Goal: Task Accomplishment & Management: Complete application form

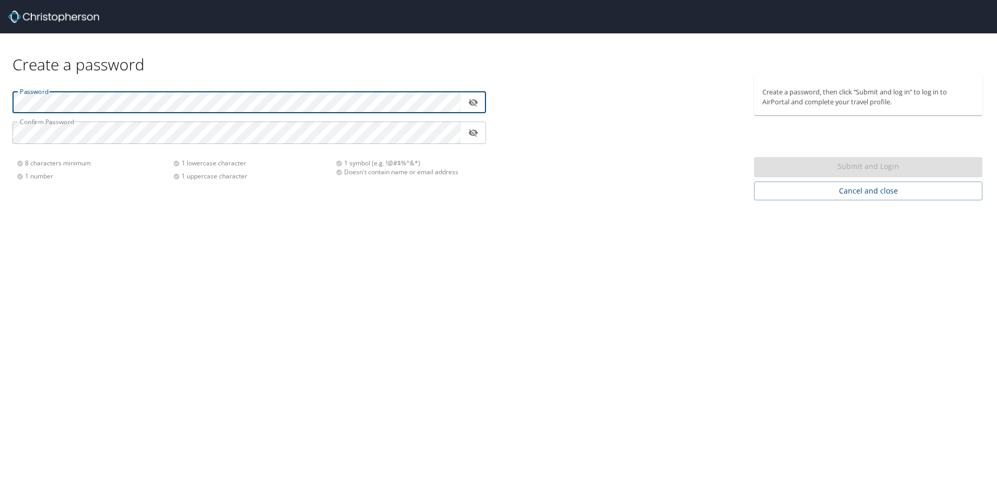
click at [356, 303] on div "Create a password Password ​ Confirm Password ​ 8 characters minimum 1 number 1…" at bounding box center [498, 241] width 997 height 482
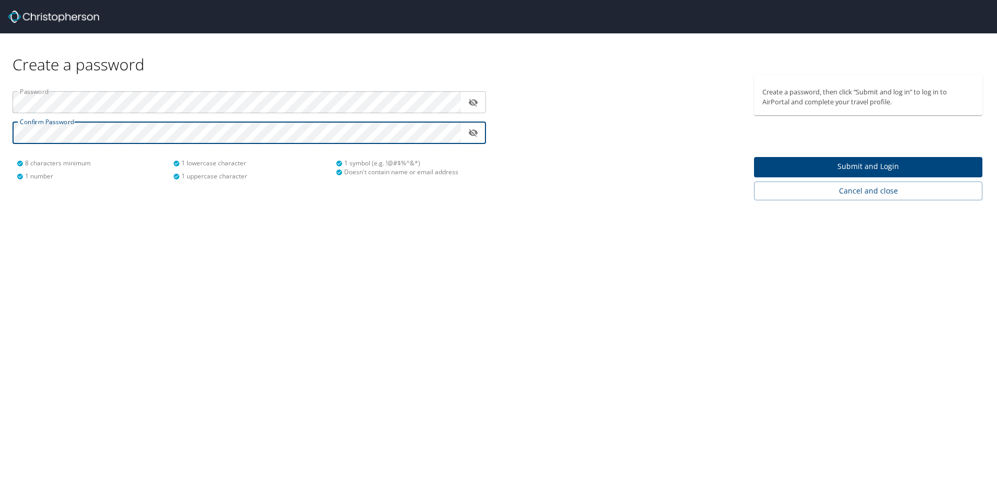
click at [885, 172] on span "Submit and Login" at bounding box center [868, 166] width 212 height 13
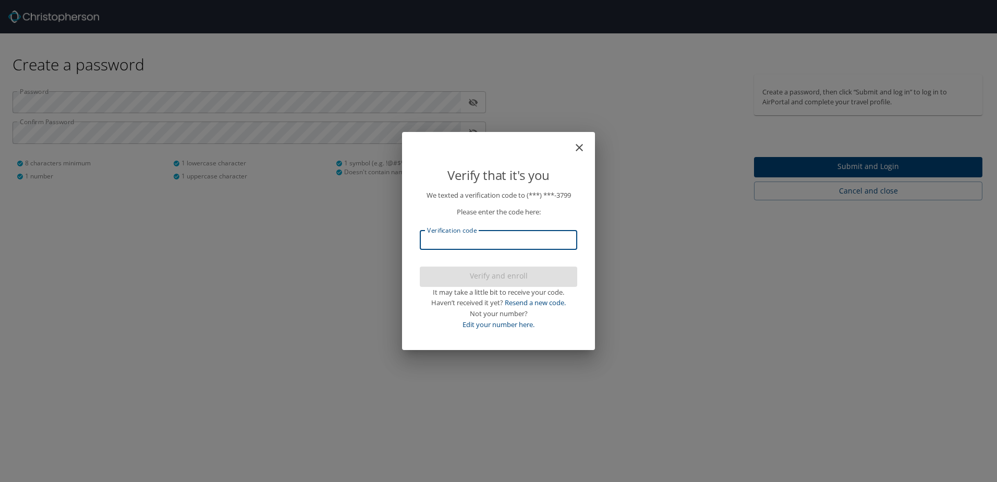
click at [457, 240] on input "Verification code" at bounding box center [498, 240] width 157 height 20
type input "511021"
click at [531, 274] on div at bounding box center [498, 217] width 997 height 530
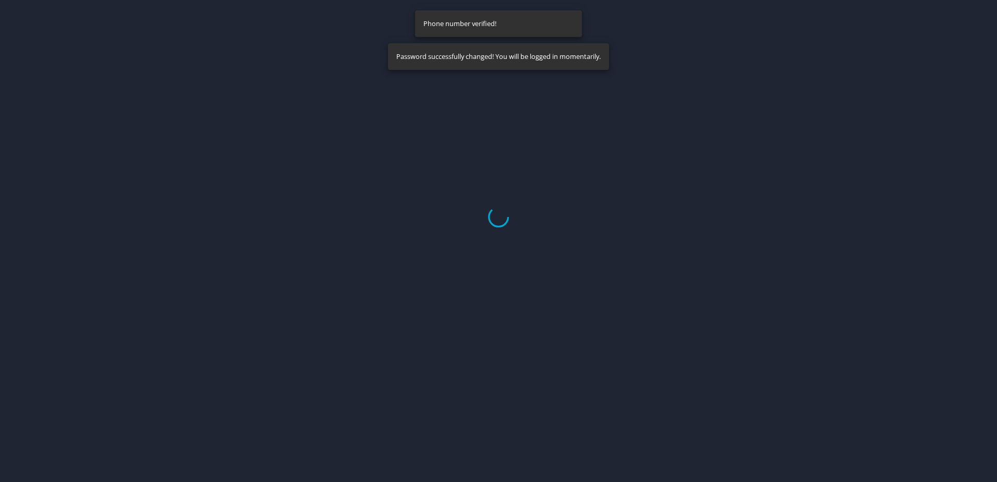
select select "US"
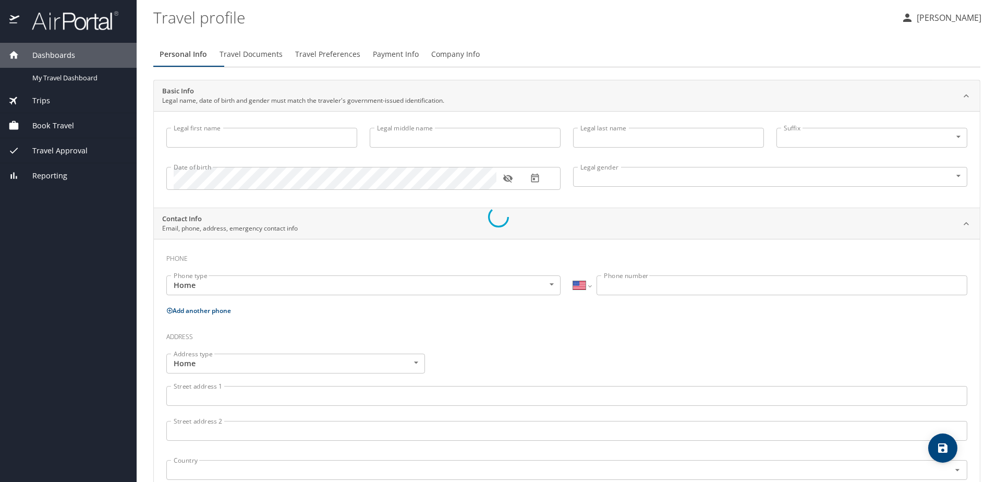
type input "Jina"
type input "Marie"
type input "Huizar"
type input "Female"
select select "US"
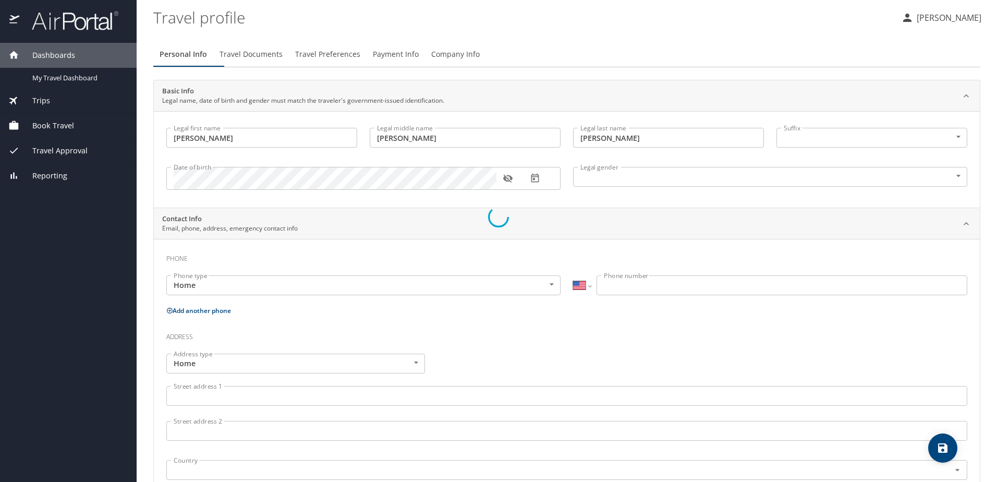
select select "US"
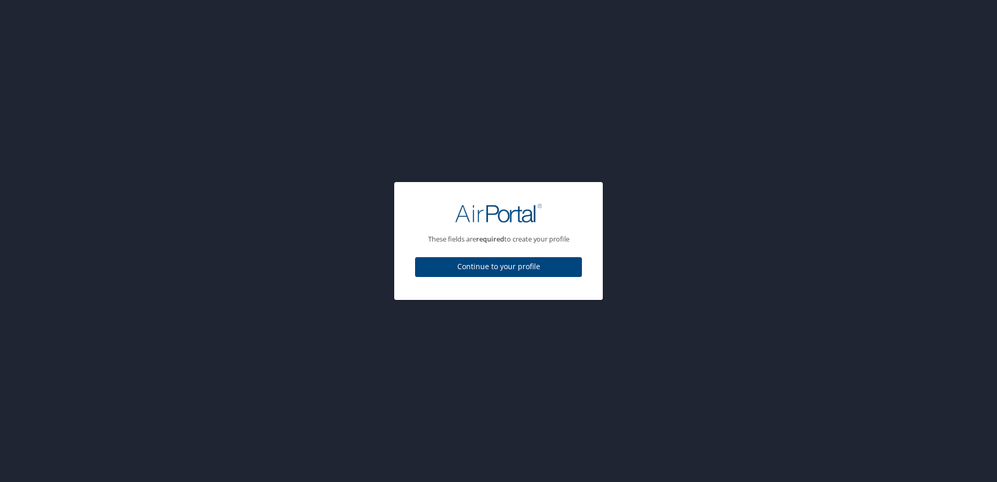
click at [507, 273] on span "Continue to your profile" at bounding box center [498, 266] width 150 height 13
select select "US"
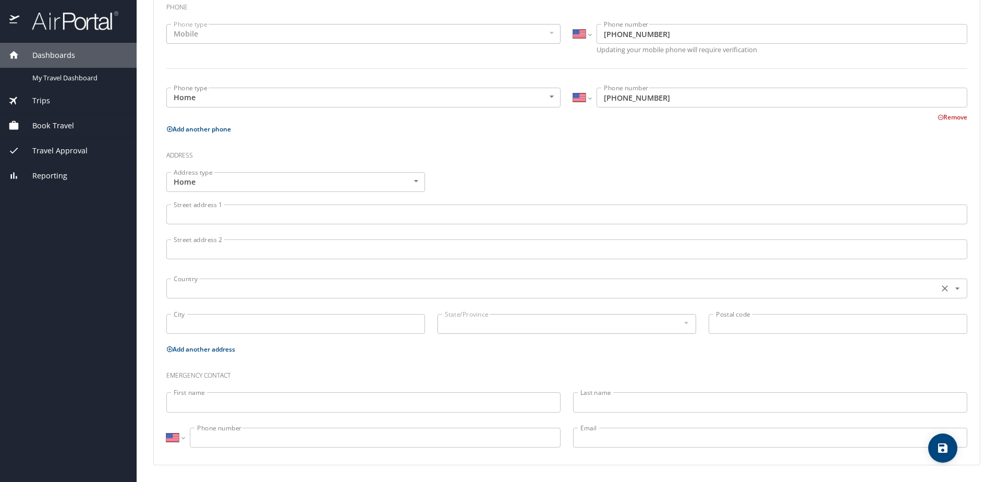
scroll to position [284, 0]
click at [241, 204] on input "Street address 1" at bounding box center [566, 214] width 801 height 20
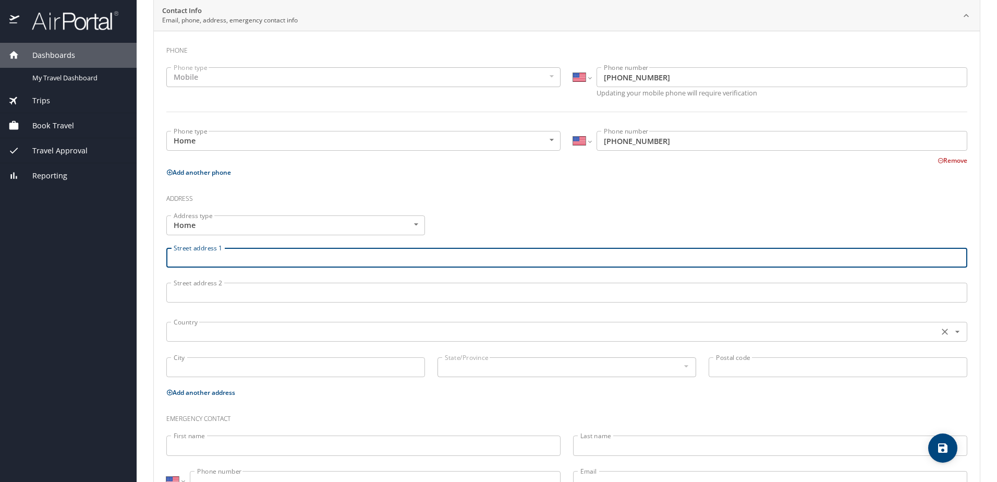
scroll to position [209, 0]
click at [217, 267] on input "Street address 1" at bounding box center [566, 257] width 801 height 20
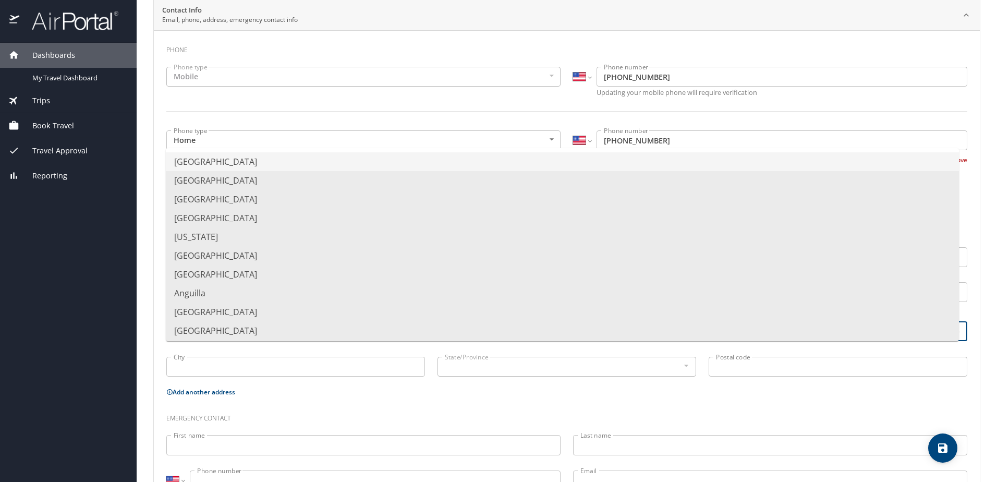
type input "2821 E. 93rd Place"
click at [260, 338] on input "text" at bounding box center [551, 331] width 764 height 14
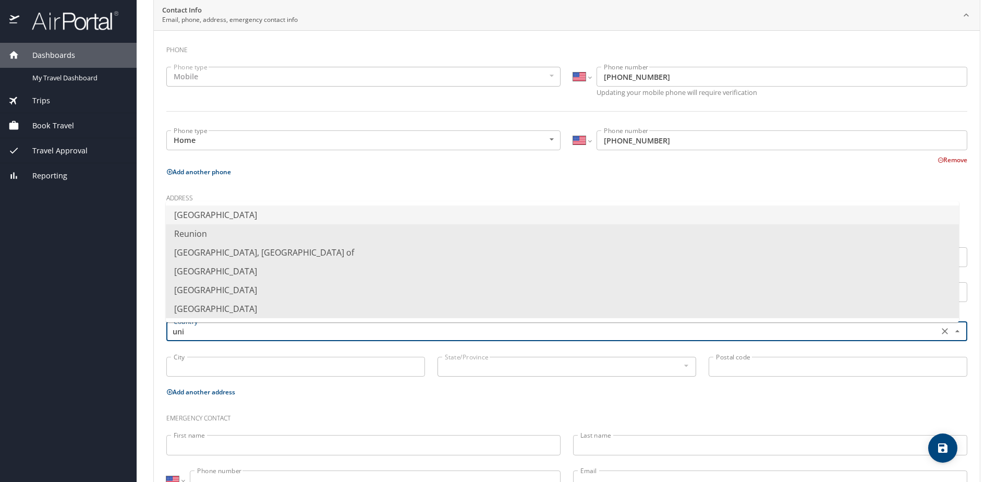
click at [225, 215] on li "United States of America" at bounding box center [562, 214] width 793 height 19
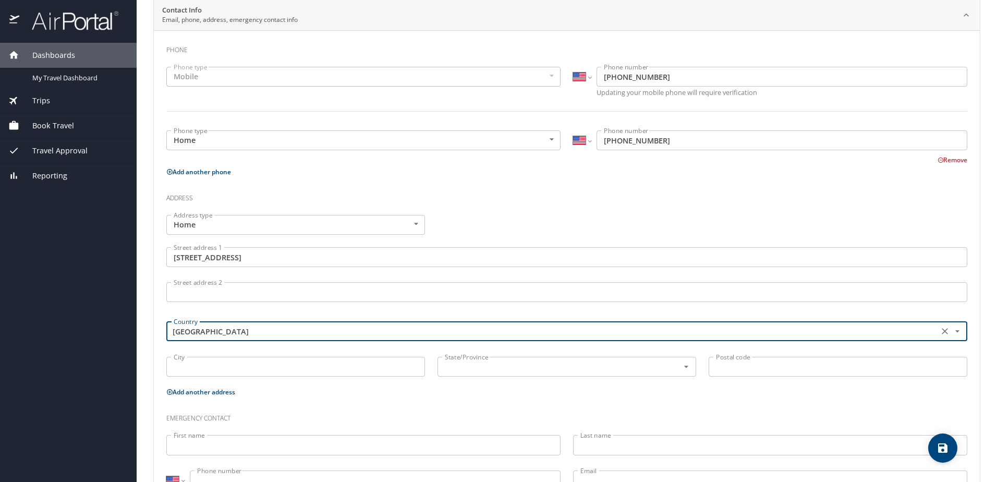
type input "United States of America"
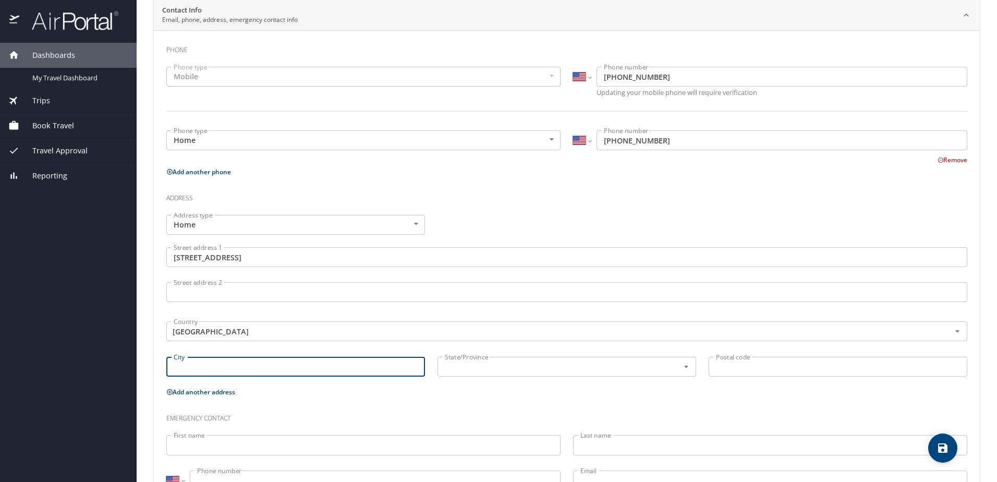
click at [215, 376] on input "City" at bounding box center [295, 367] width 259 height 20
type input "Thornton"
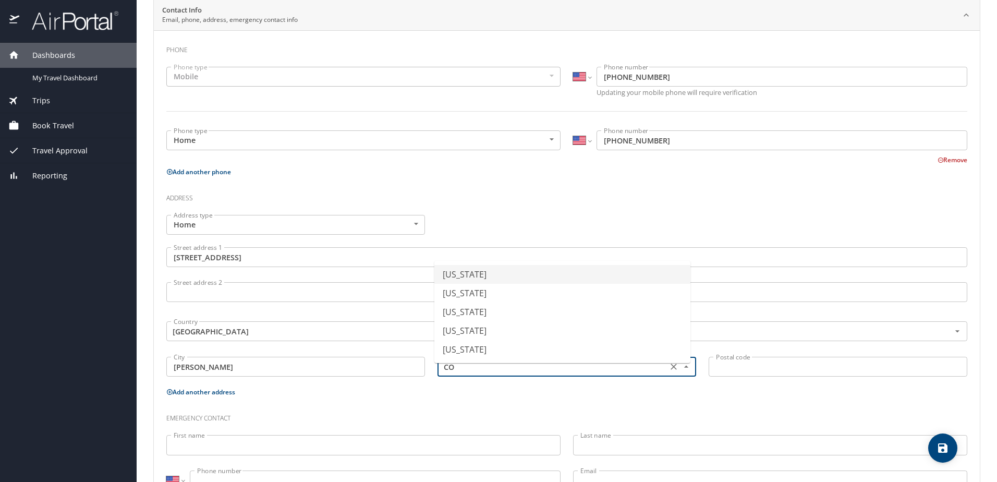
type input "Colorado"
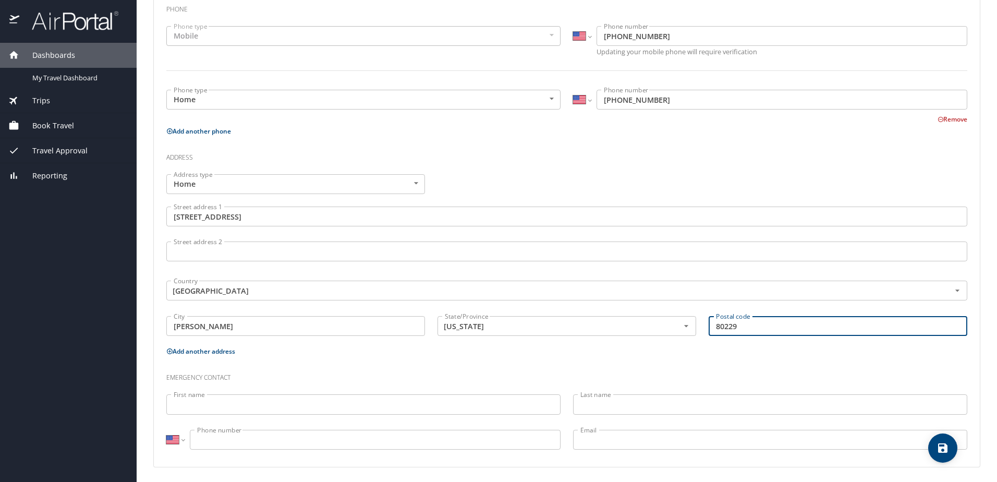
scroll to position [284, 0]
type input "80229"
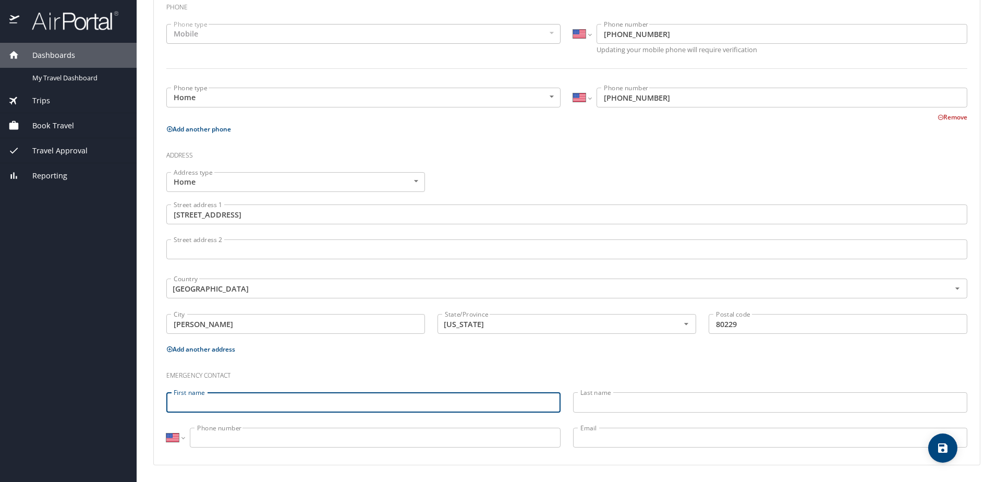
click at [235, 403] on input "First name" at bounding box center [363, 402] width 394 height 20
type input "Victoria"
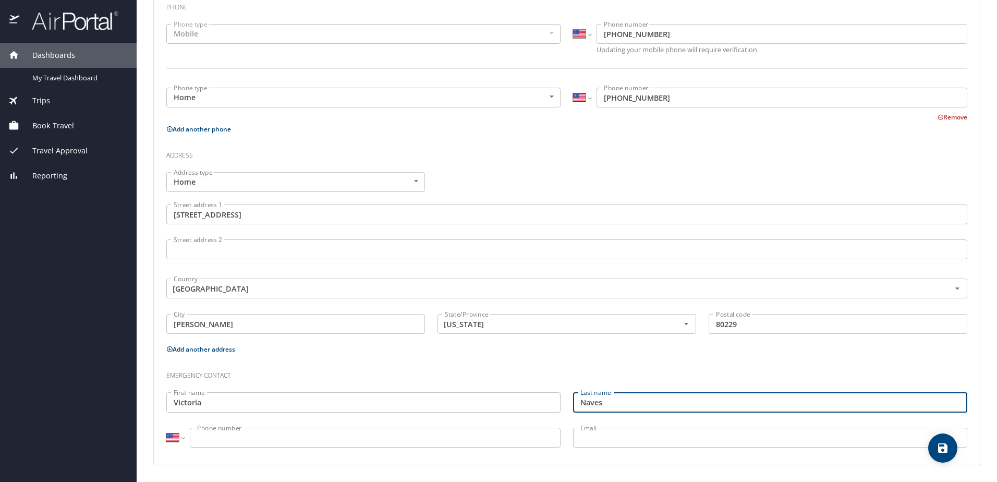
type input "Naves"
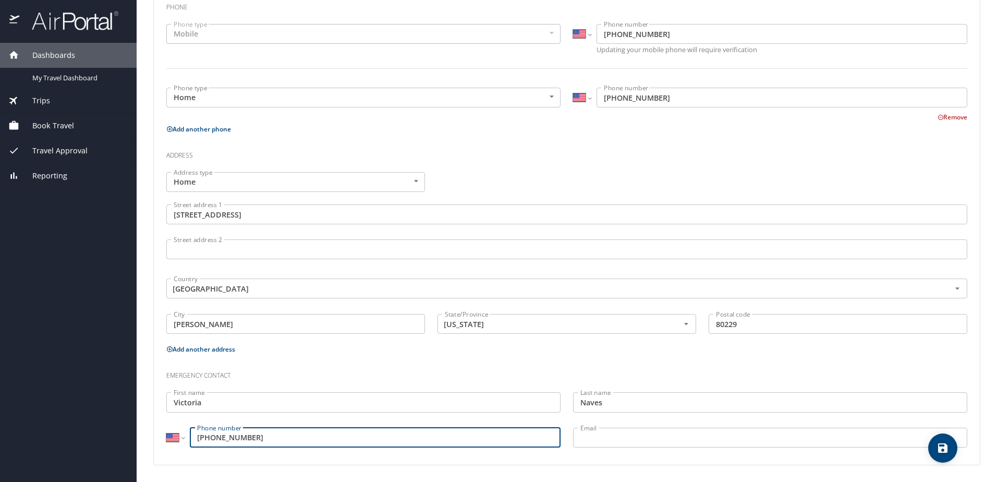
type input "(303) 385-3800"
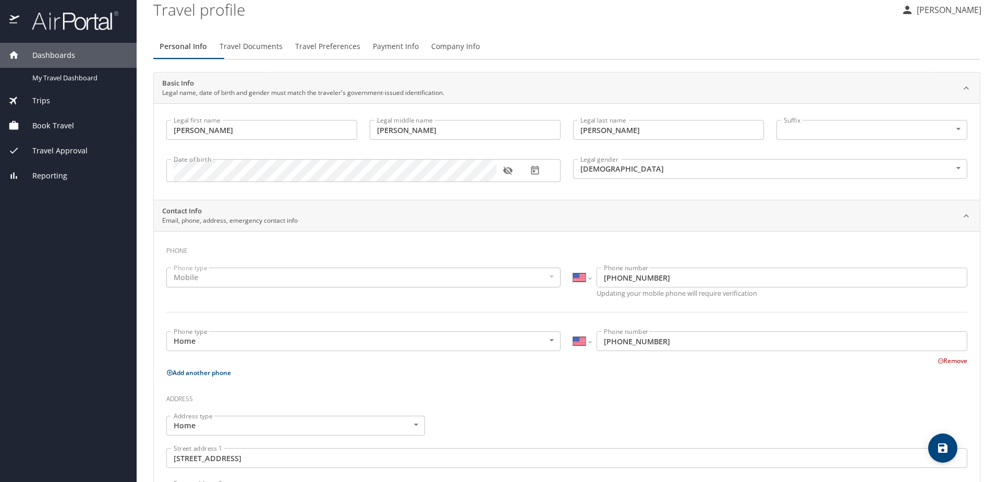
scroll to position [0, 0]
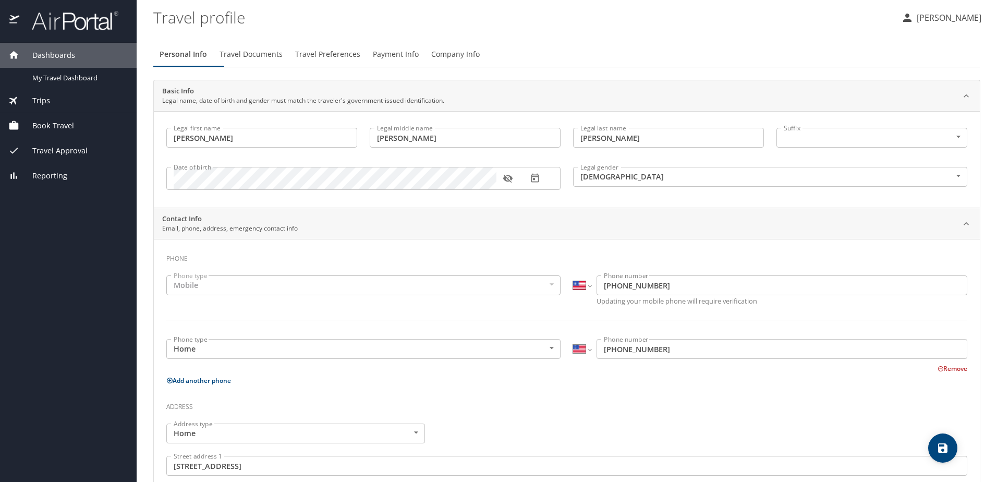
click at [272, 45] on button "Travel Documents" at bounding box center [251, 54] width 76 height 25
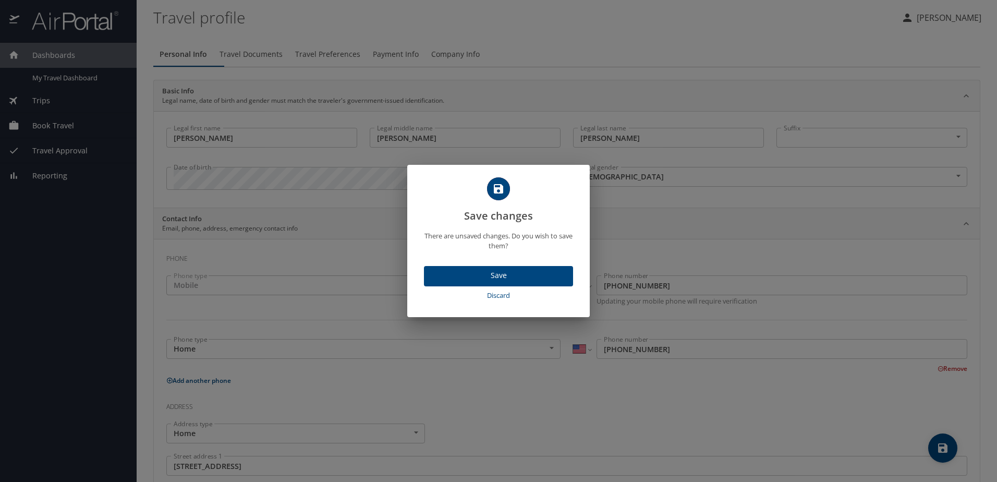
click at [496, 282] on span "Save" at bounding box center [498, 275] width 132 height 13
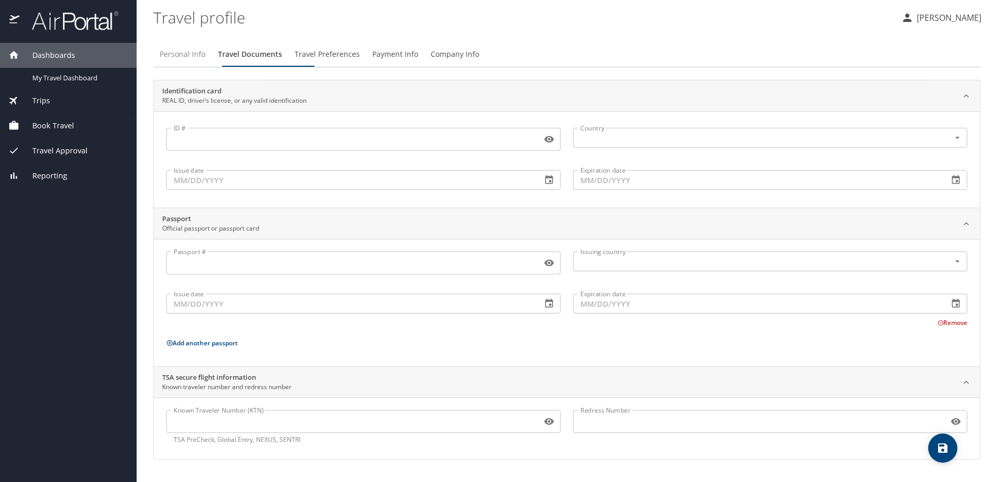
drag, startPoint x: 187, startPoint y: 53, endPoint x: 203, endPoint y: 62, distance: 17.7
click at [187, 54] on span "Personal Info" at bounding box center [183, 54] width 46 height 13
select select "US"
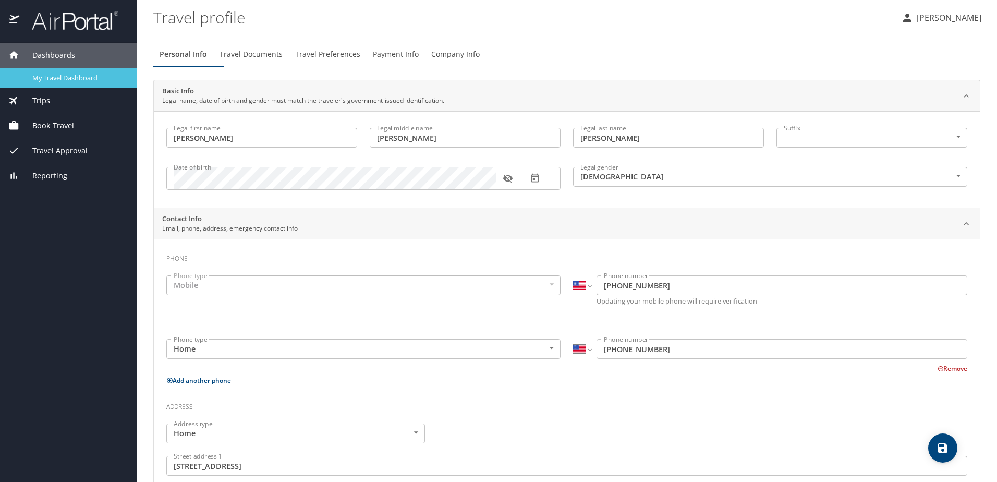
click at [51, 80] on span "My Travel Dashboard" at bounding box center [78, 78] width 92 height 10
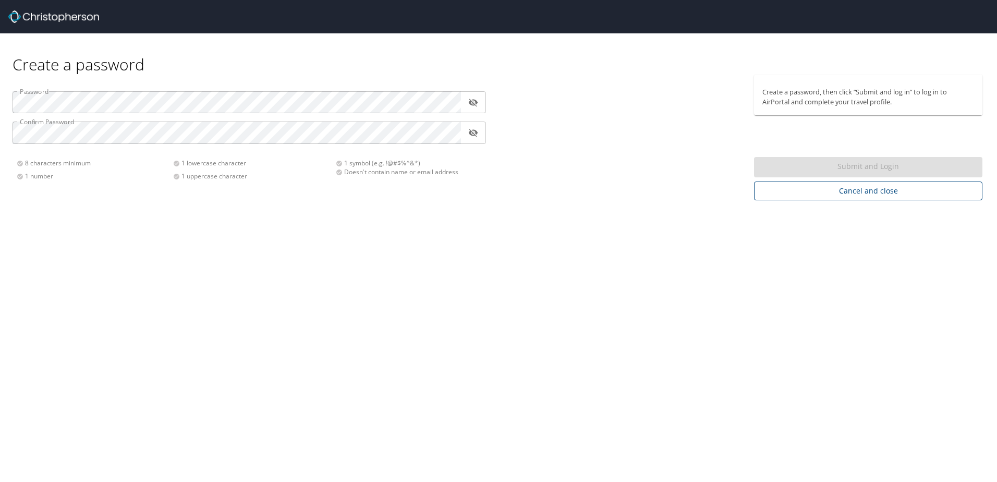
click at [862, 198] on span "Cancel and close" at bounding box center [868, 191] width 212 height 13
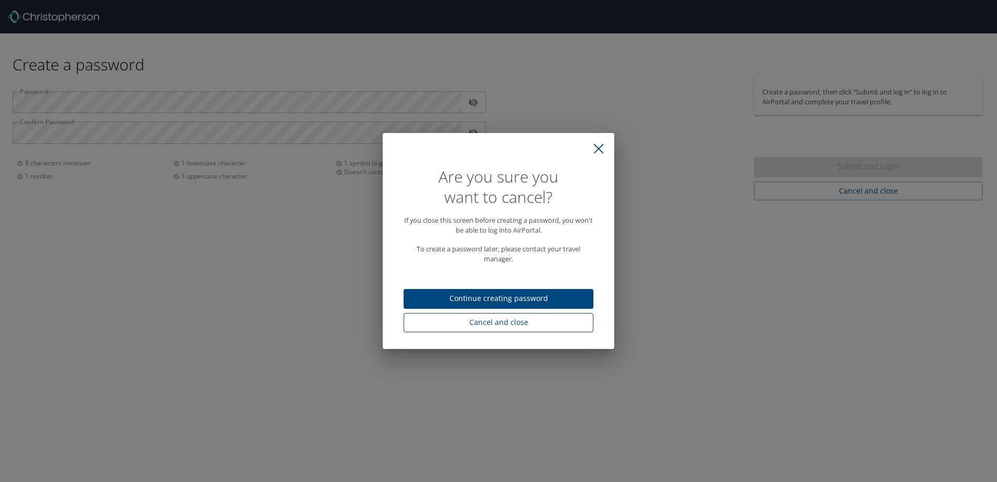
click at [500, 329] on span "Cancel and close" at bounding box center [498, 322] width 173 height 13
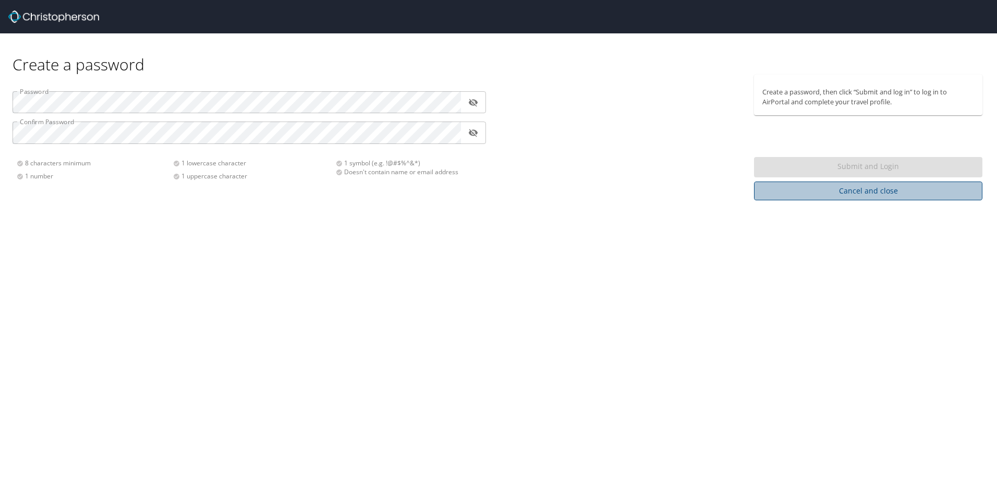
click at [881, 198] on span "Cancel and close" at bounding box center [868, 191] width 212 height 13
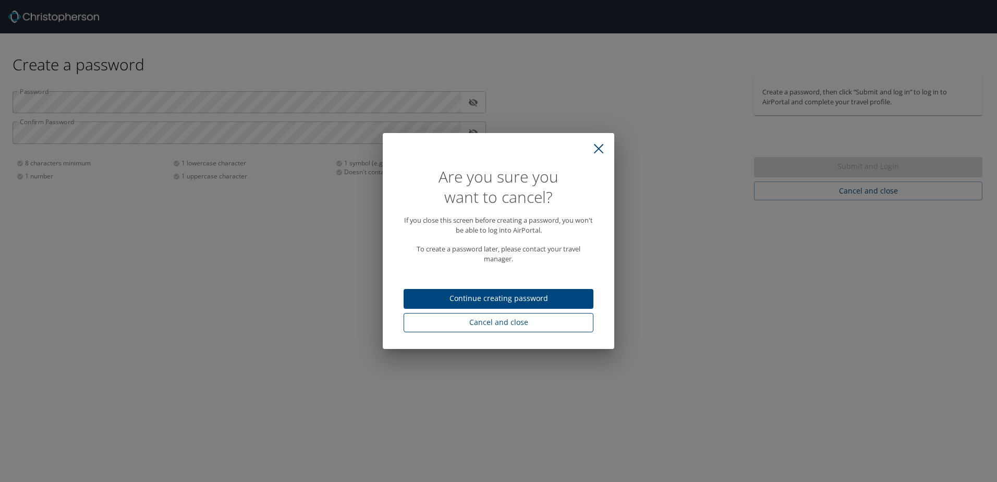
click at [505, 329] on span "Cancel and close" at bounding box center [498, 322] width 173 height 13
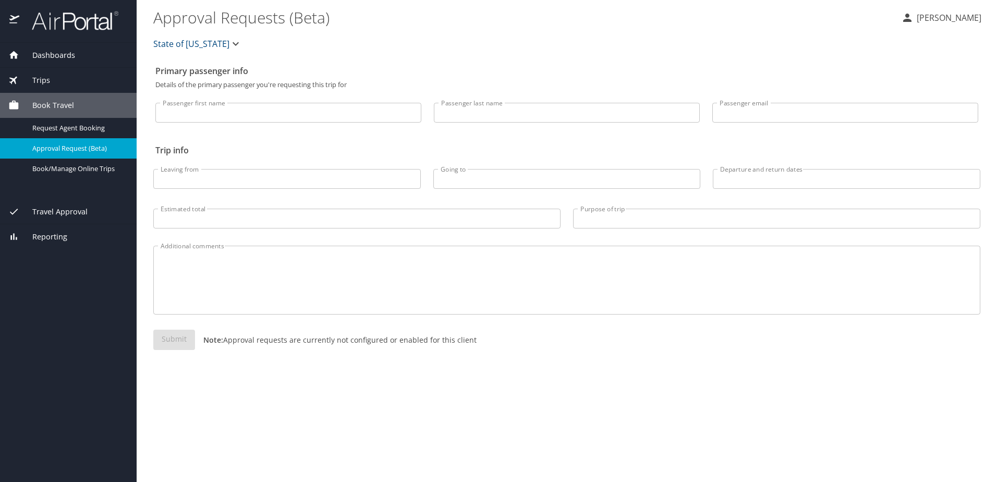
select select "US"
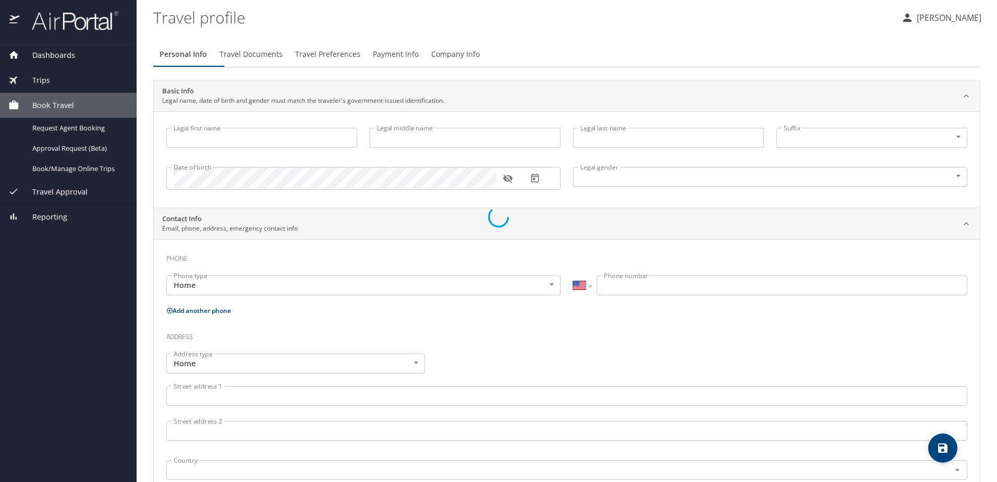
type input "Jina"
type input "Marie"
type input "Huizar"
type input "Female"
type input "Victoria"
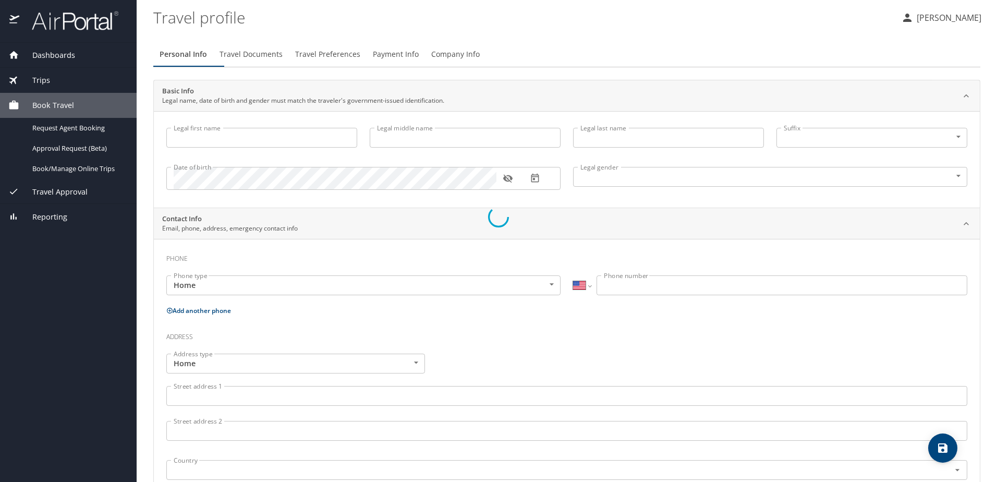
type input "Naves"
type input "(303) 385-3800"
select select "US"
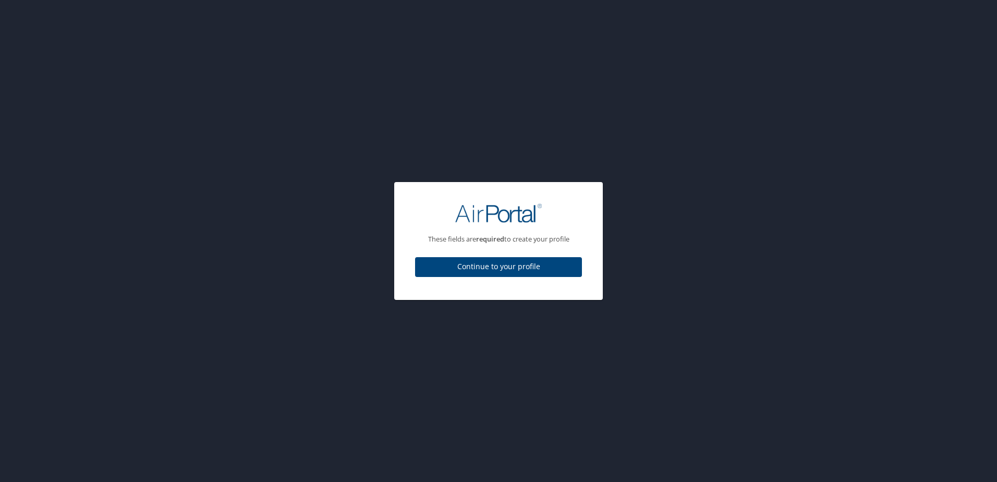
click at [497, 271] on span "Continue to your profile" at bounding box center [498, 266] width 150 height 13
select select "US"
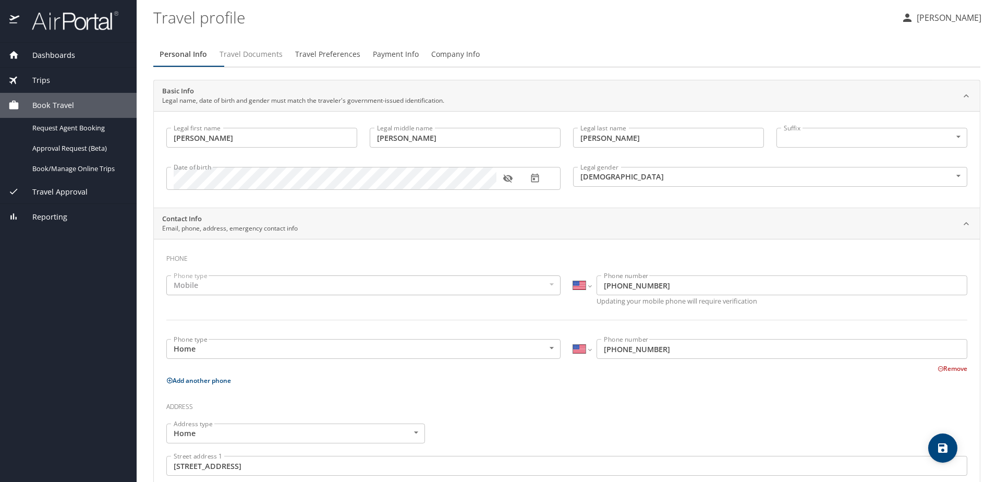
click at [266, 55] on span "Travel Documents" at bounding box center [251, 54] width 63 height 13
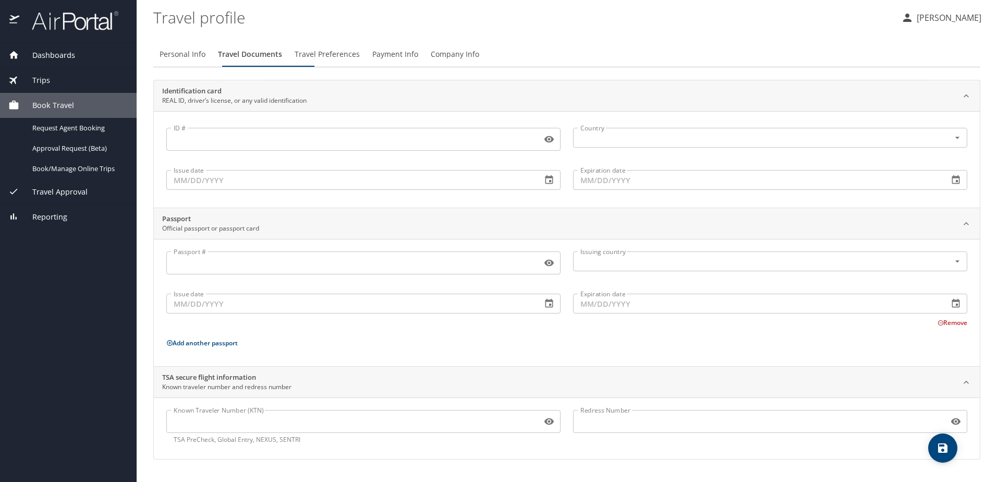
click at [222, 144] on input "ID #" at bounding box center [351, 139] width 371 height 20
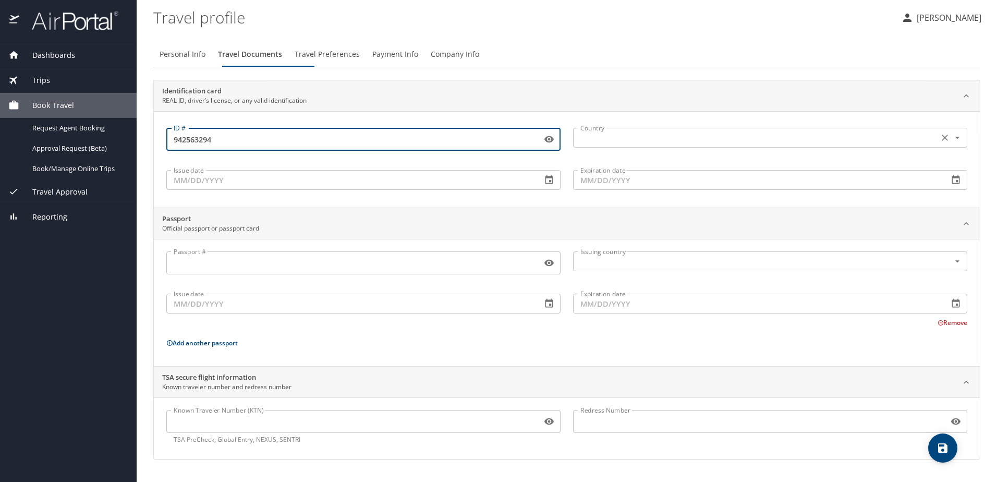
type input "942563294"
click at [700, 136] on input "text" at bounding box center [754, 138] width 357 height 14
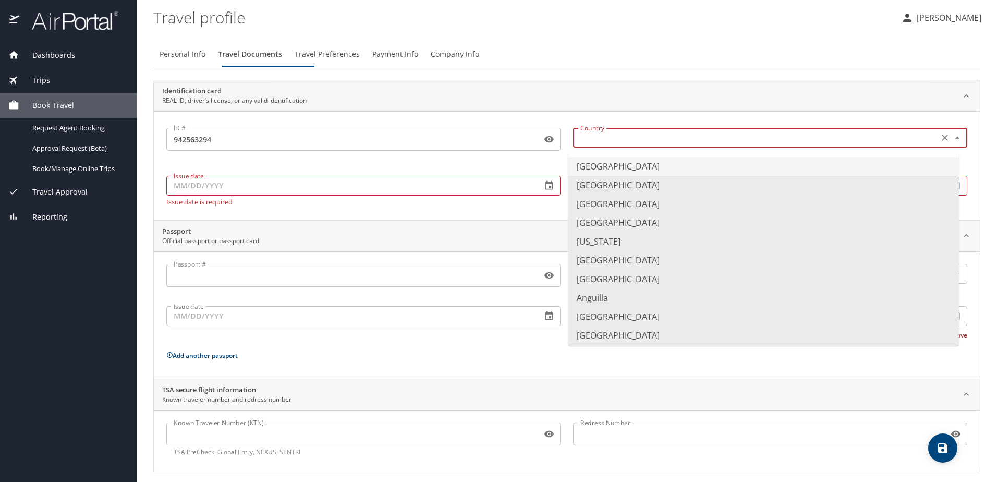
click at [616, 163] on li "United States of America" at bounding box center [763, 166] width 391 height 19
type input "United States of America"
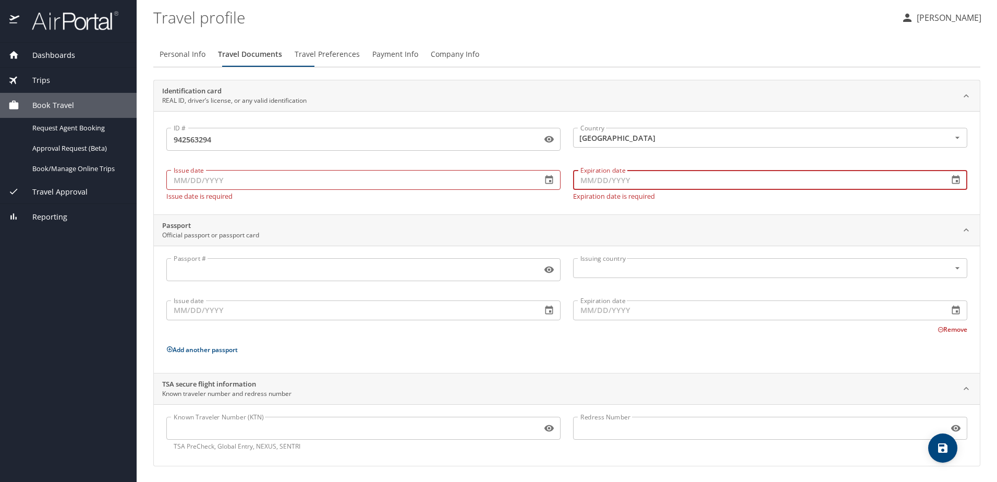
click at [633, 184] on input "Expiration date" at bounding box center [756, 180] width 367 height 20
type input "09/13/2028"
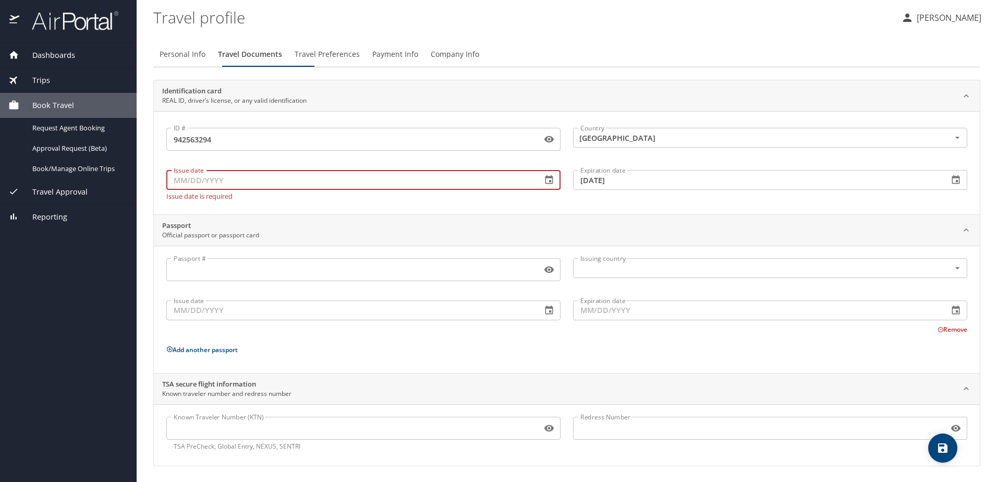
click at [336, 181] on input "Issue date" at bounding box center [349, 180] width 367 height 20
type input "12/27/2023"
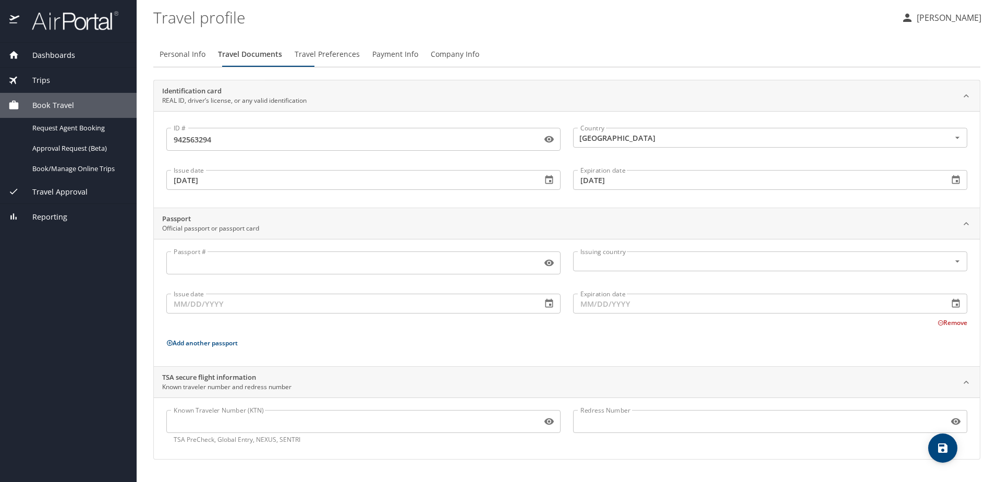
click at [349, 233] on div "Passport Official passport or passport card" at bounding box center [558, 224] width 793 height 20
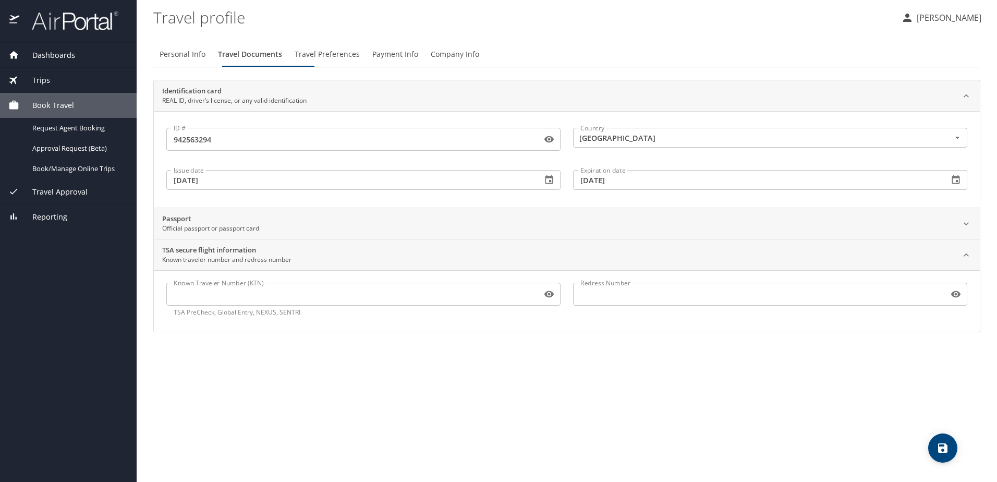
click at [224, 304] on input "Known Traveler Number (KTN)" at bounding box center [351, 294] width 371 height 20
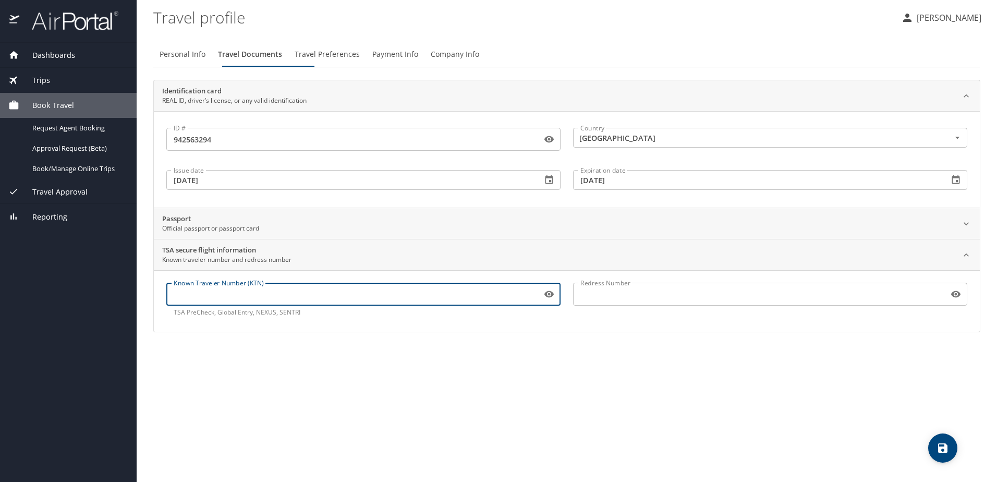
click at [360, 58] on span "Travel Preferences" at bounding box center [327, 54] width 65 height 13
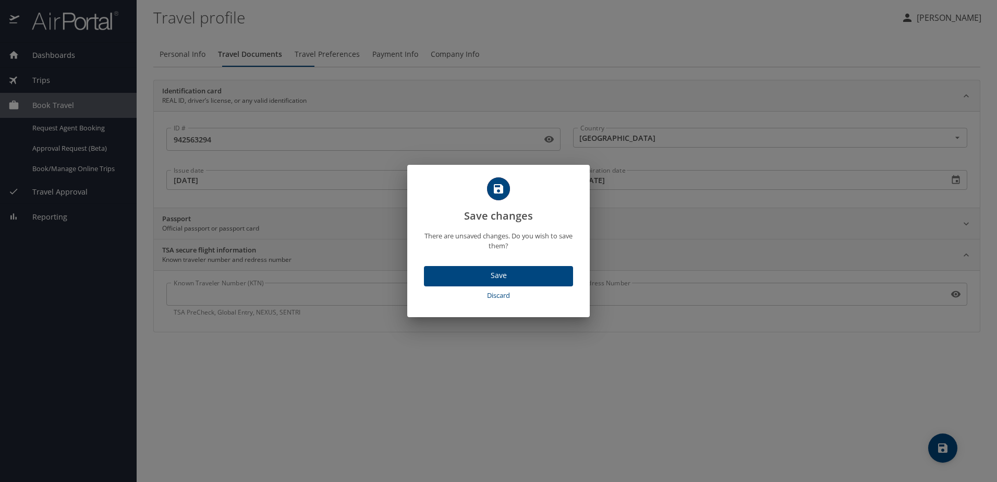
click at [496, 282] on span "Save" at bounding box center [498, 275] width 132 height 13
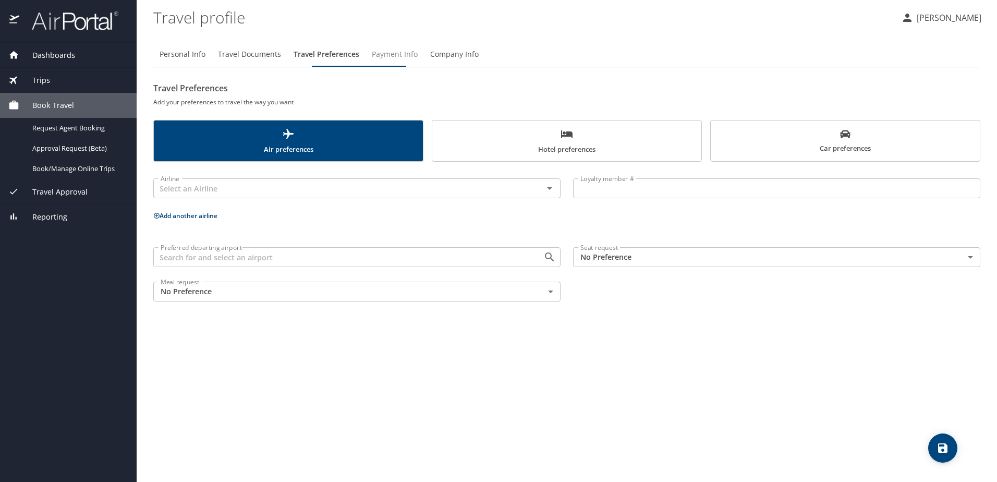
click at [418, 54] on span "Payment Info" at bounding box center [395, 54] width 46 height 13
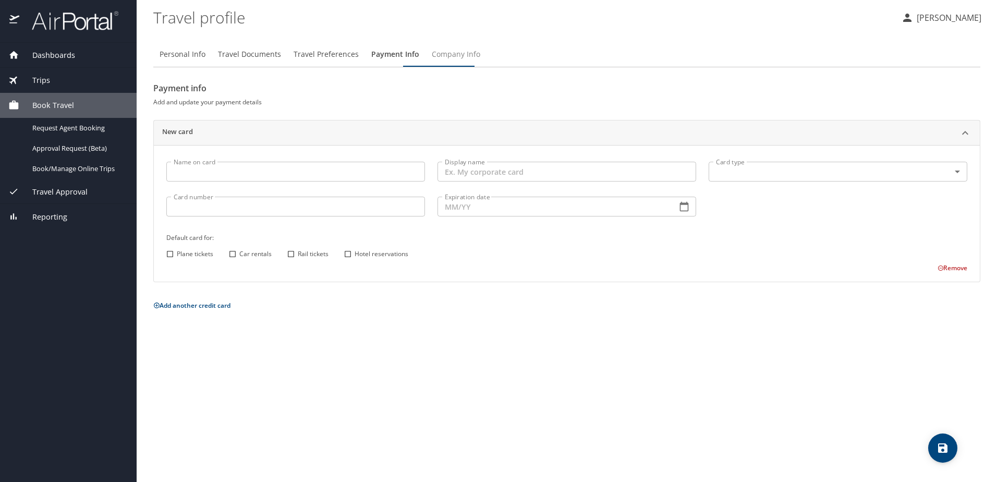
click at [480, 54] on span "Company Info" at bounding box center [456, 54] width 48 height 13
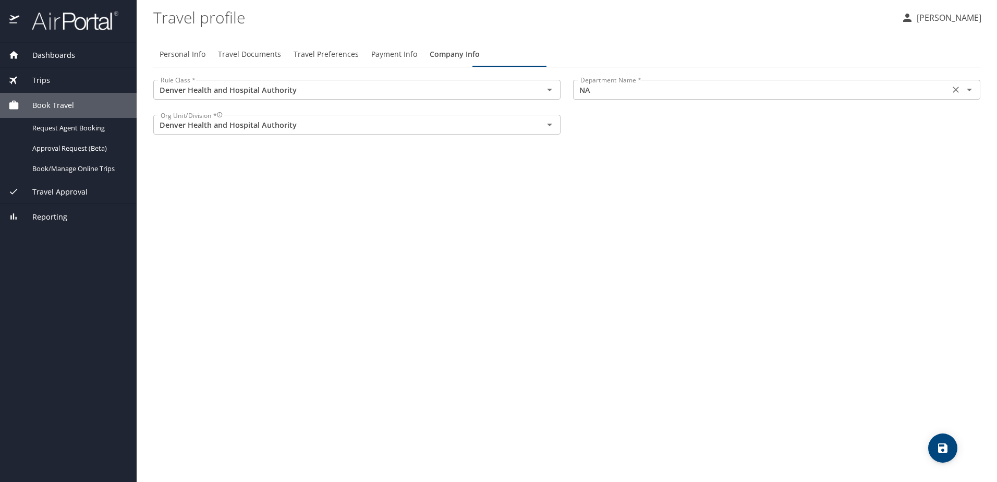
click at [617, 96] on input "NA" at bounding box center [761, 90] width 370 height 14
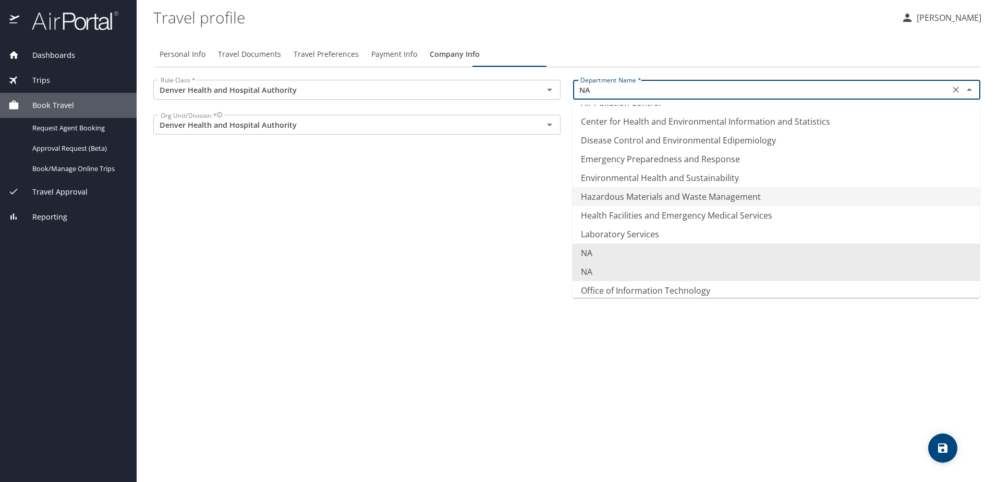
scroll to position [52, 0]
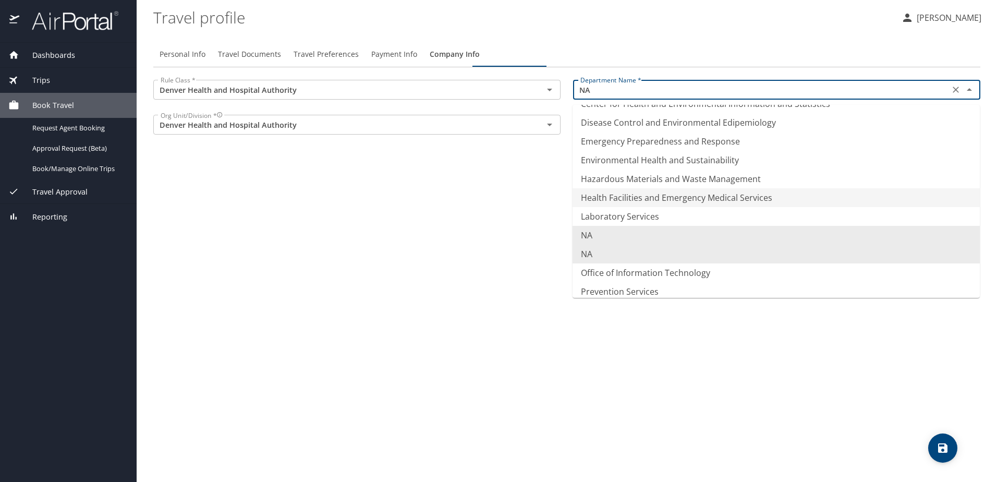
click at [640, 207] on li "Health Facilities and Emergency Medical Services" at bounding box center [776, 197] width 407 height 19
type input "Health Facilities and Emergency Medical Services"
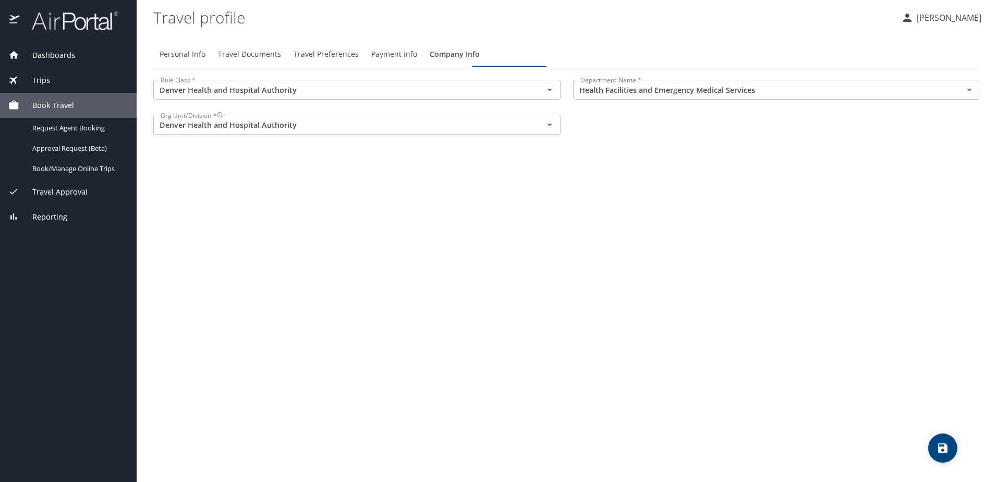
drag, startPoint x: 548, startPoint y: 249, endPoint x: 580, endPoint y: 245, distance: 32.1
click at [548, 248] on div "Personal Info Travel Documents Travel Preferences Payment Info Company Info Rul…" at bounding box center [566, 257] width 827 height 448
click at [417, 57] on span "Payment Info" at bounding box center [394, 54] width 46 height 13
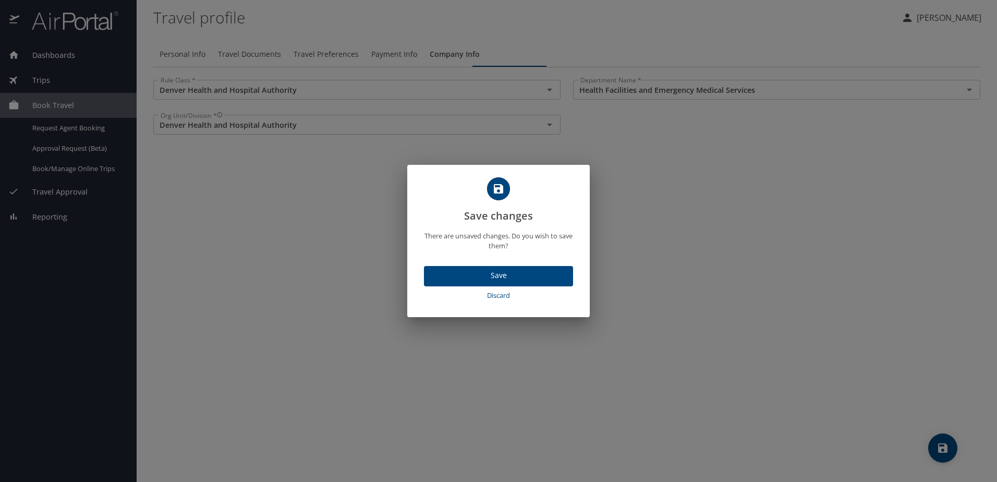
click at [506, 282] on span "Save" at bounding box center [498, 275] width 132 height 13
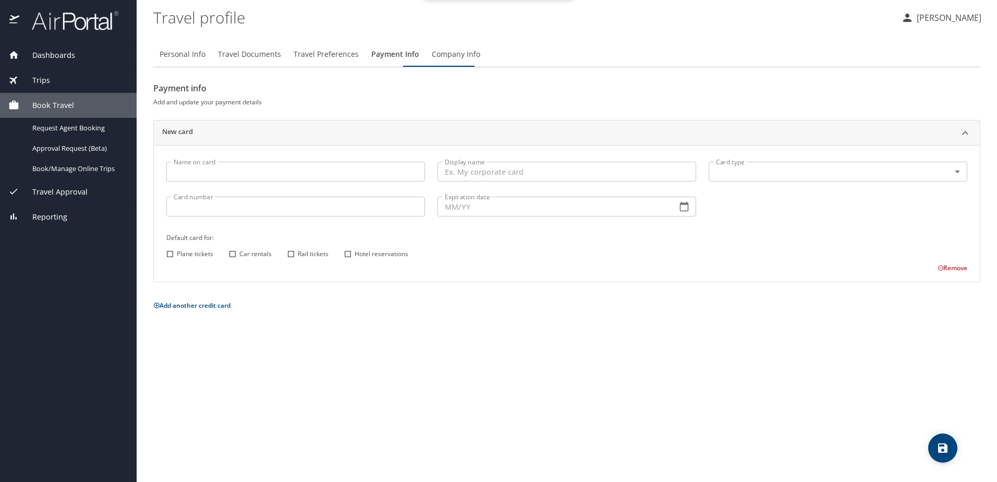
click at [347, 56] on span "Travel Preferences" at bounding box center [326, 54] width 65 height 13
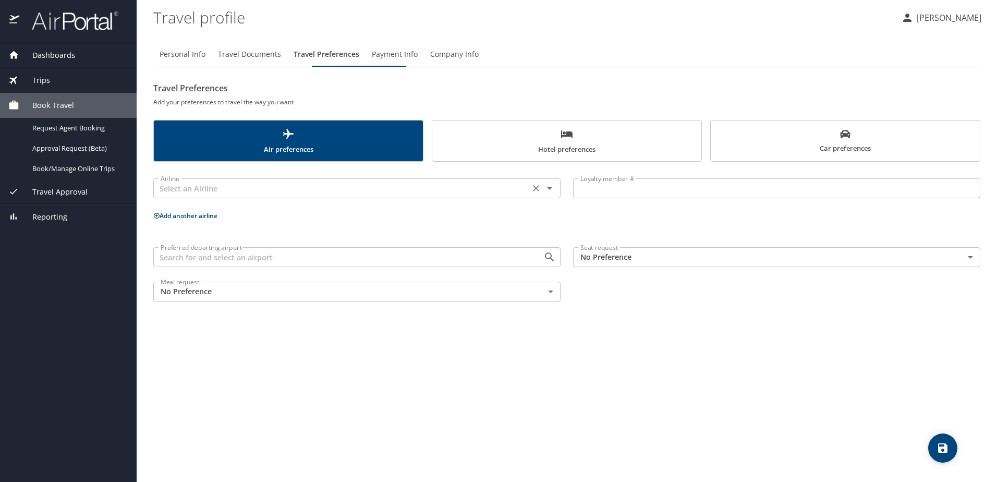
click at [547, 190] on icon "Open" at bounding box center [549, 188] width 5 height 3
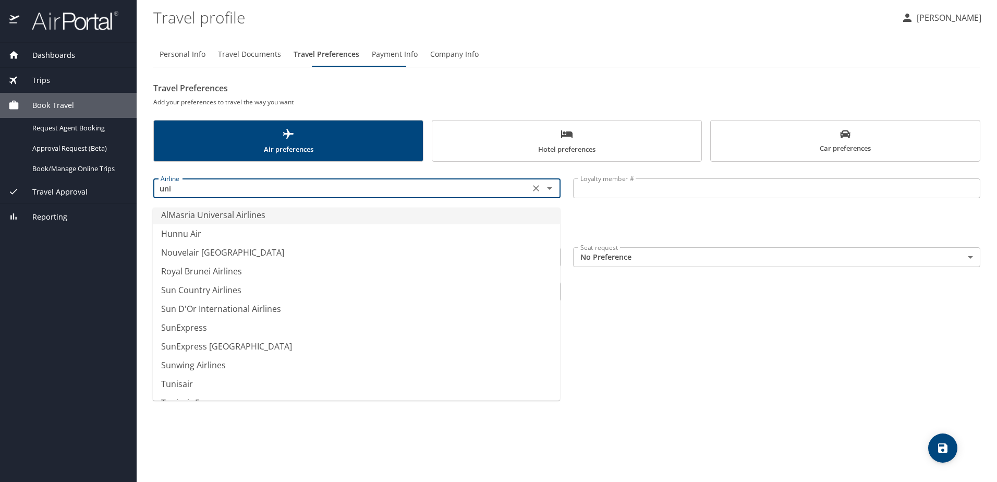
scroll to position [0, 0]
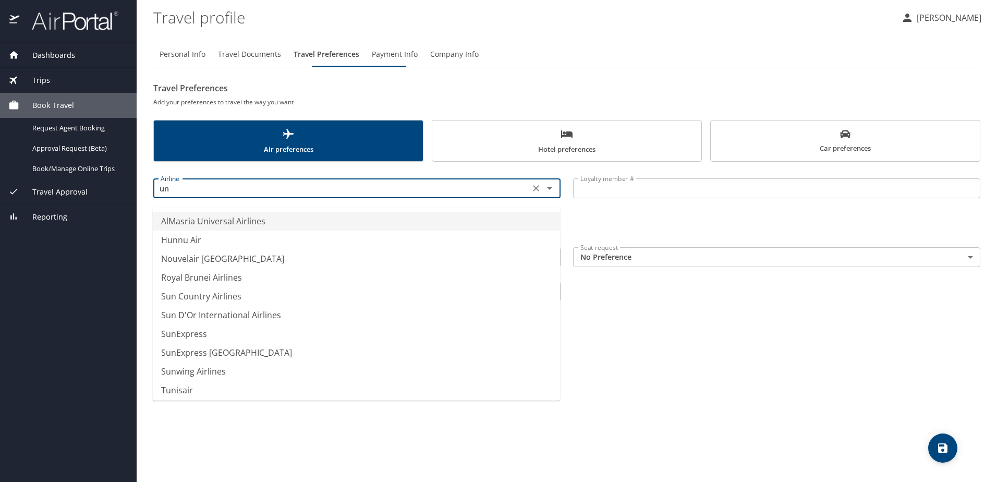
type input "u"
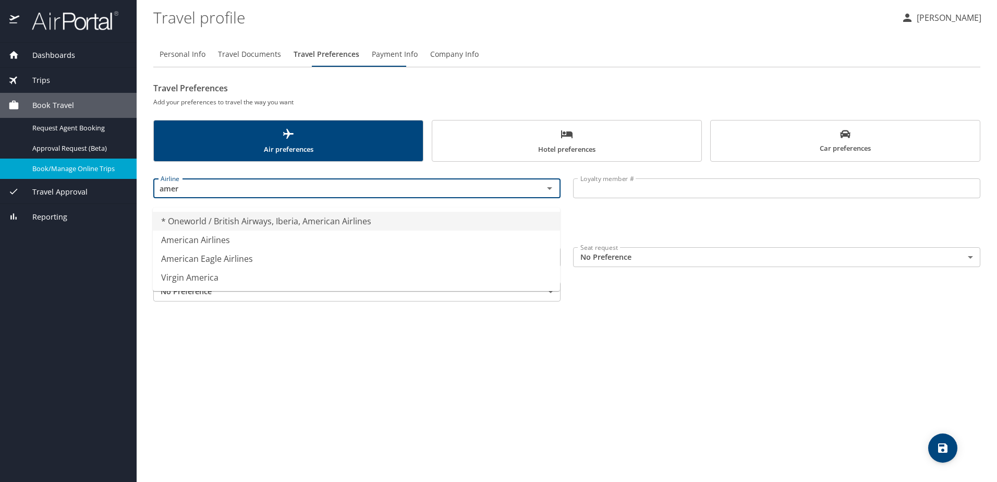
drag, startPoint x: 199, startPoint y: 196, endPoint x: 127, endPoint y: 198, distance: 72.5
click at [127, 198] on div "Dashboards My Travel Dashboard Trips Current / Future Trips Past Trips Trips Mi…" at bounding box center [498, 241] width 997 height 482
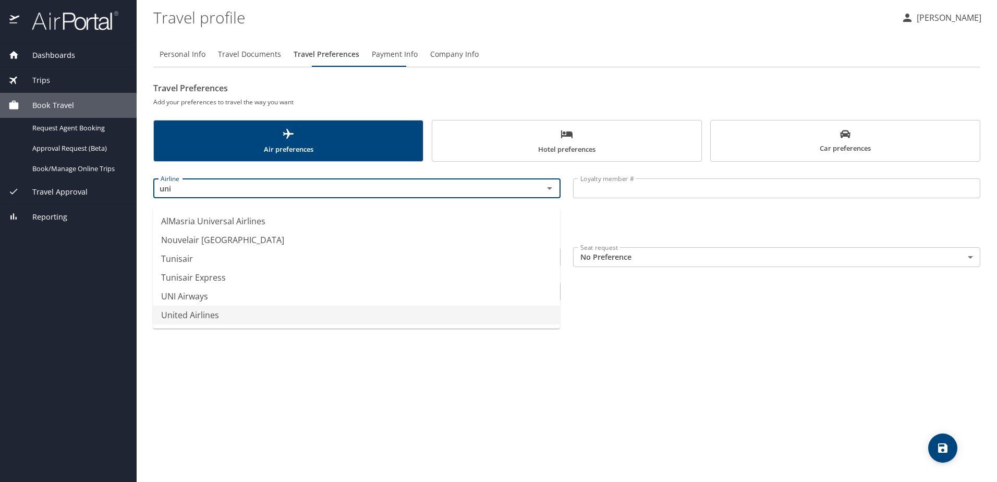
click at [199, 324] on li "United Airlines" at bounding box center [356, 315] width 407 height 19
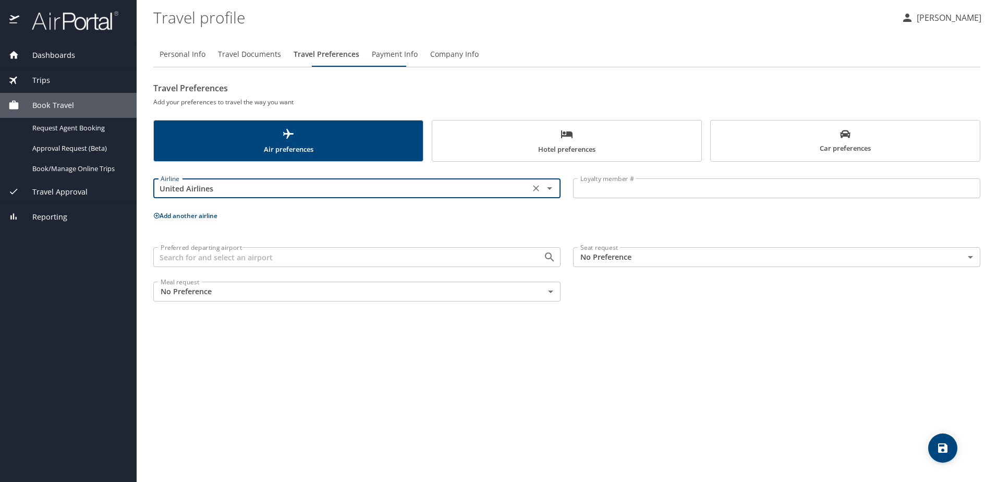
type input "United Airlines"
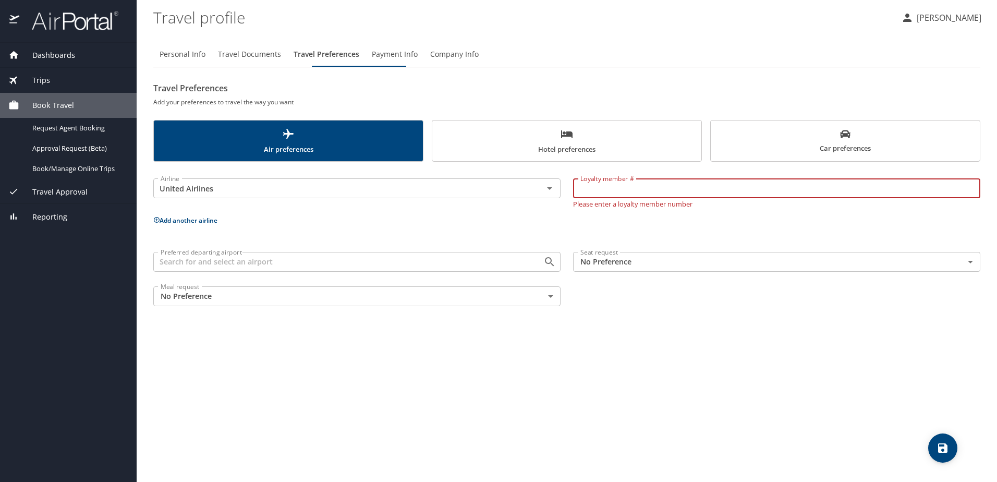
click at [683, 196] on input "Loyalty member #" at bounding box center [776, 188] width 407 height 20
click at [566, 234] on div "Airline United Airlines Airline Loyalty member # Loyalty member # Please enter …" at bounding box center [566, 240] width 827 height 144
drag, startPoint x: 566, startPoint y: 234, endPoint x: 669, endPoint y: 237, distance: 103.3
click at [669, 237] on div "Airline United Airlines Airline Loyalty member # Loyalty member # Please enter …" at bounding box center [566, 240] width 827 height 144
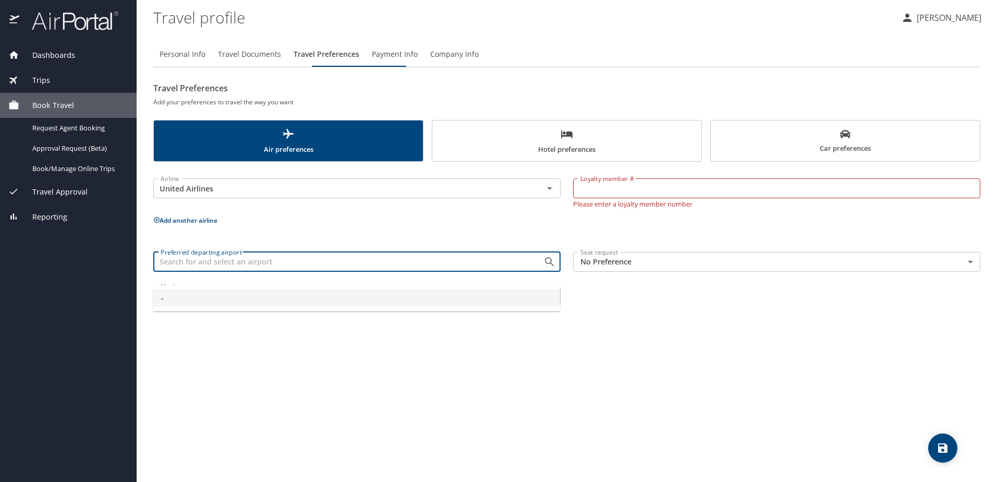
click at [279, 269] on input "Preferred departing airport" at bounding box center [341, 262] width 370 height 14
type input "-"
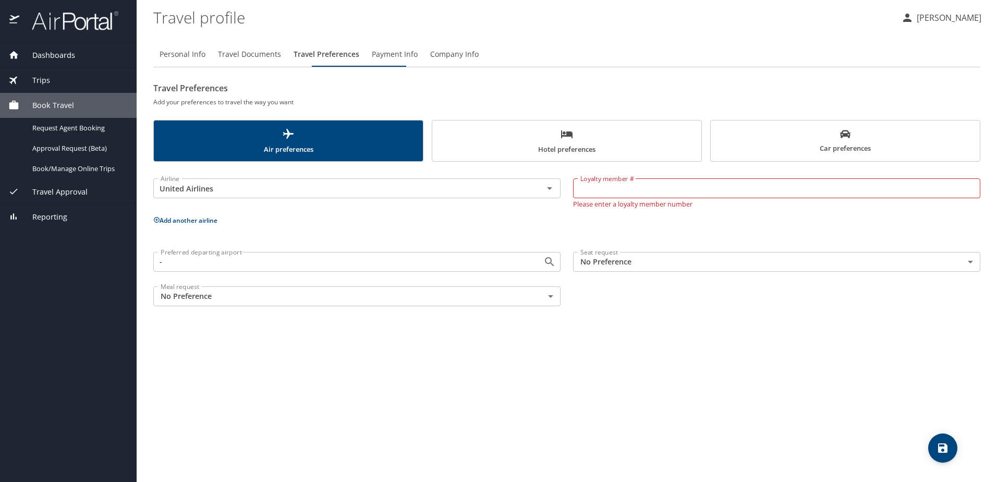
drag, startPoint x: 244, startPoint y: 400, endPoint x: 252, endPoint y: 386, distance: 15.9
click at [244, 399] on div "Personal Info Travel Documents Travel Preferences Payment Info Company Info Tra…" at bounding box center [566, 257] width 827 height 448
click at [265, 54] on span "Travel Documents" at bounding box center [249, 54] width 63 height 13
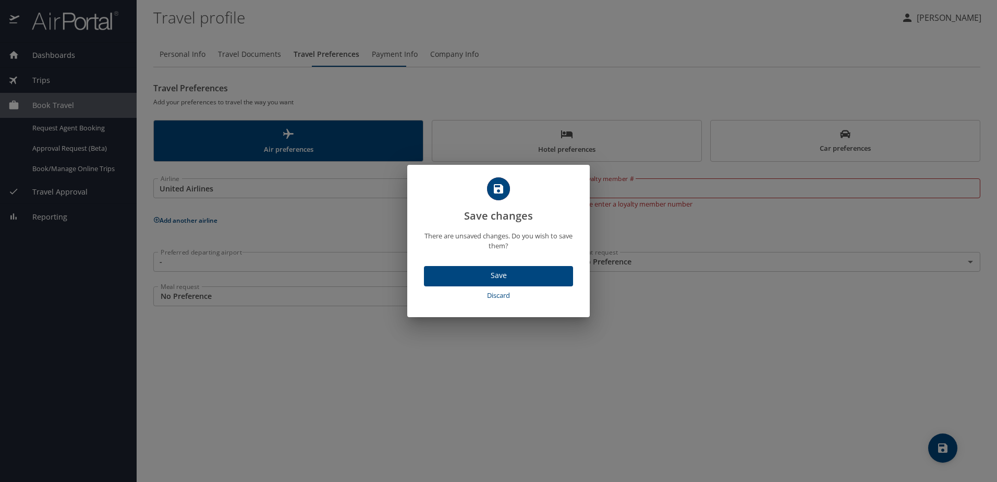
click at [507, 275] on span "Save" at bounding box center [498, 275] width 132 height 13
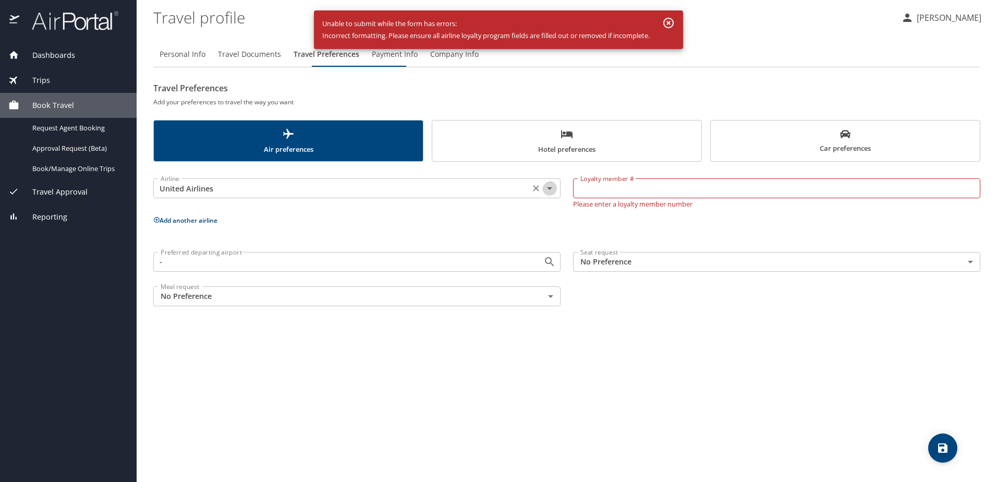
click at [544, 195] on icon "Open" at bounding box center [549, 188] width 13 height 13
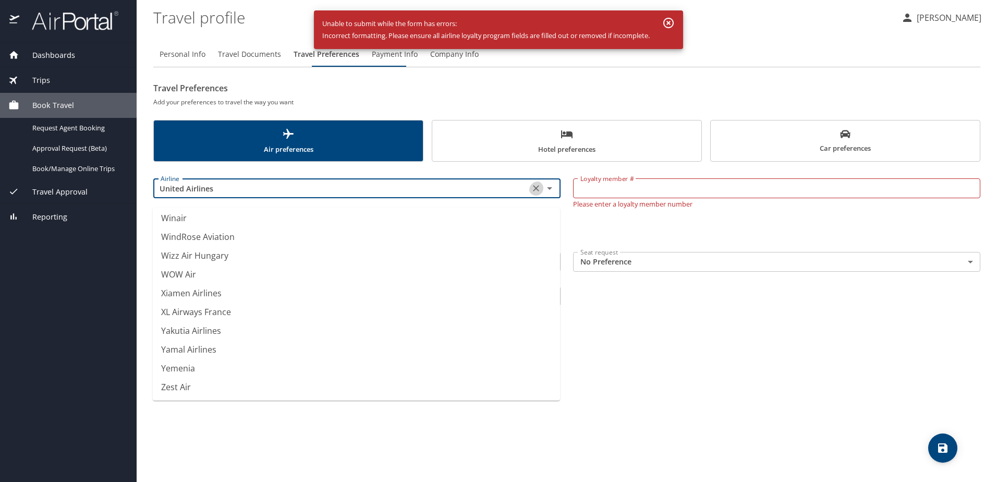
click at [534, 193] on icon "Clear" at bounding box center [536, 188] width 10 height 10
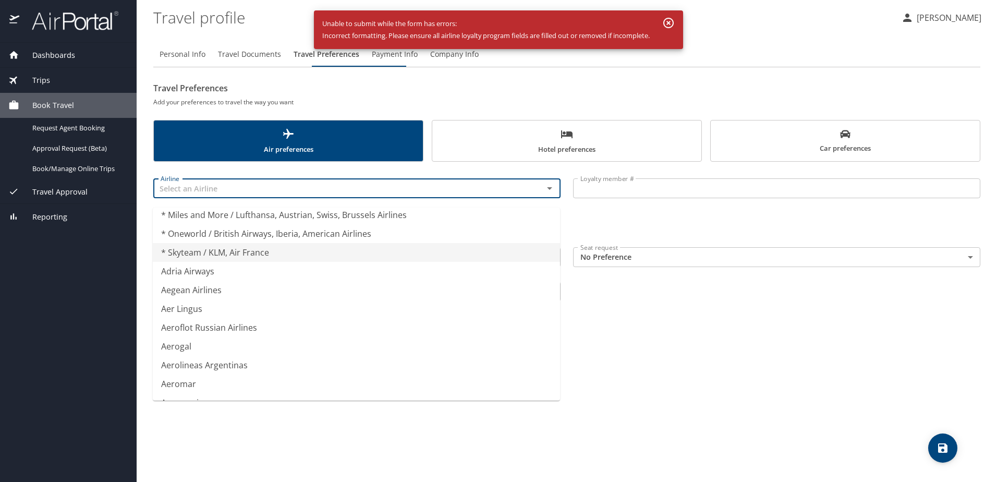
type input "* Skyteam / KLM, Air France"
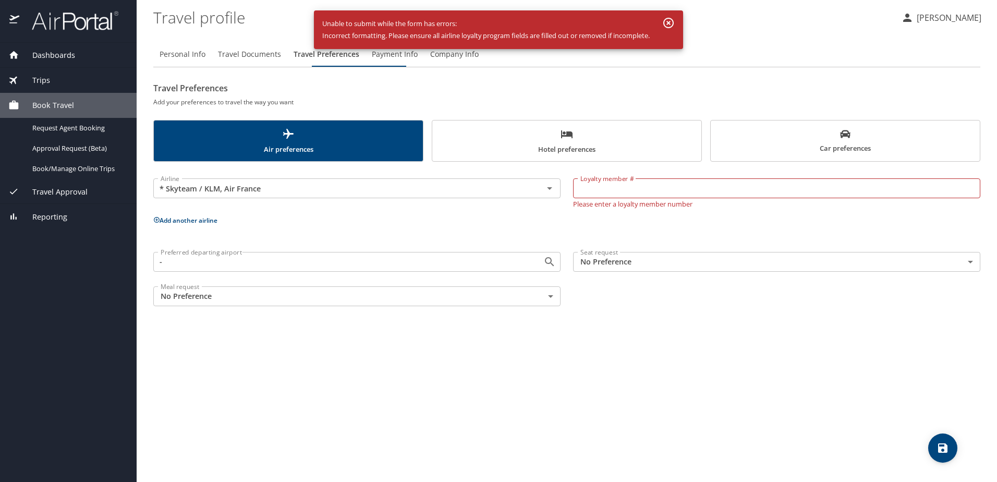
click at [630, 232] on div "Airline * Skyteam / KLM, Air France Airline Loyalty member # Loyalty member # P…" at bounding box center [566, 240] width 827 height 144
drag, startPoint x: 566, startPoint y: 415, endPoint x: 674, endPoint y: 275, distance: 176.6
click at [568, 411] on div "Personal Info Travel Documents Travel Preferences Payment Info Company Info Tra…" at bounding box center [566, 257] width 827 height 448
click at [533, 191] on icon "Clear" at bounding box center [536, 188] width 6 height 6
click at [494, 230] on div "Airline Airline Loyalty member # Loyalty member # Add another airline Preferred…" at bounding box center [566, 238] width 827 height 140
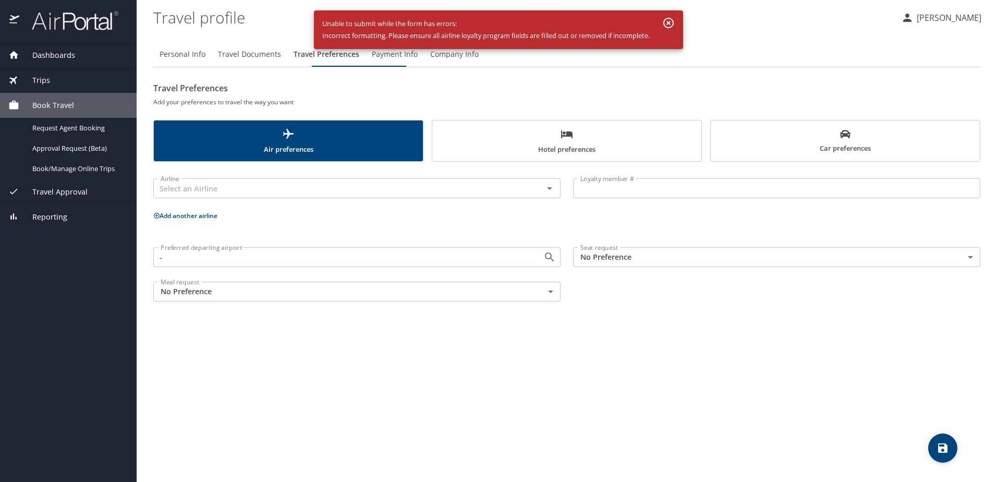
click at [48, 57] on span "Dashboards" at bounding box center [47, 55] width 56 height 11
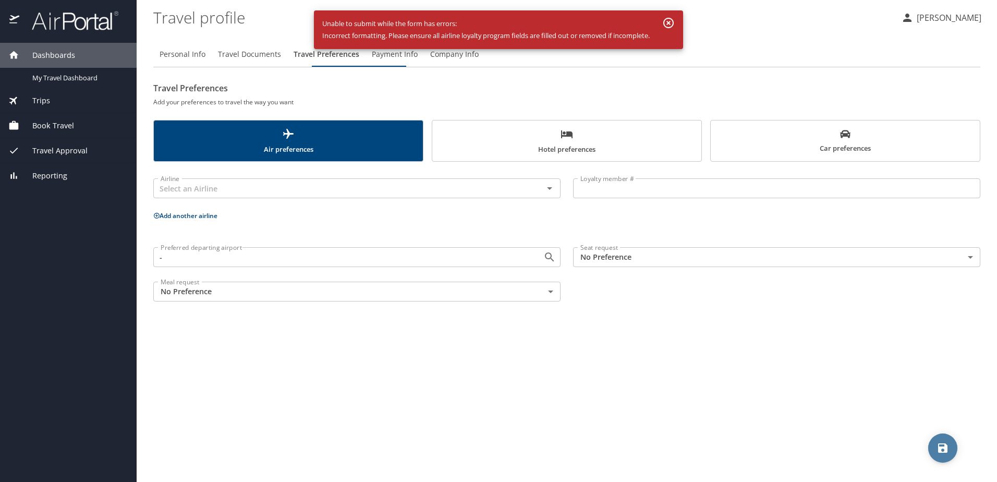
click at [939, 451] on icon "save" at bounding box center [942, 447] width 9 height 9
click at [708, 26] on div at bounding box center [498, 217] width 997 height 530
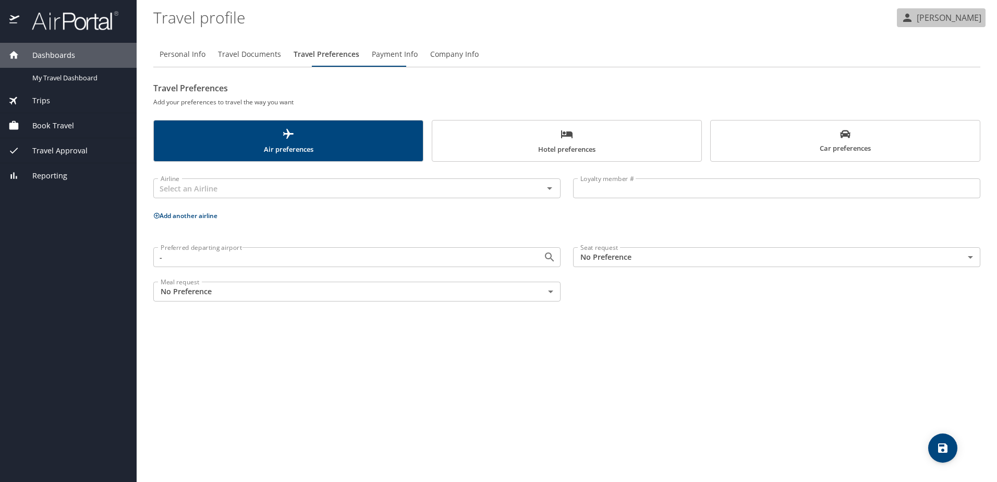
click at [955, 21] on p "[PERSON_NAME]" at bounding box center [948, 17] width 68 height 13
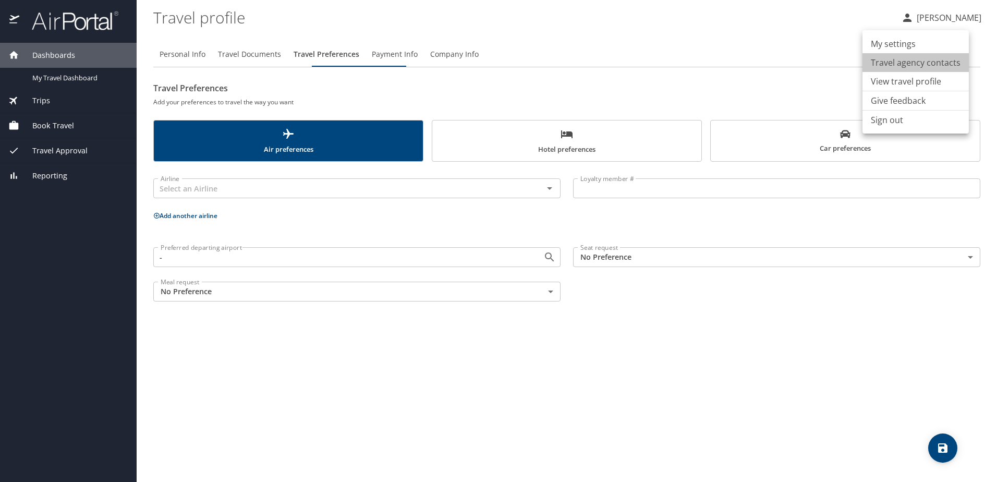
click at [915, 66] on li "Travel agency contacts" at bounding box center [915, 62] width 106 height 19
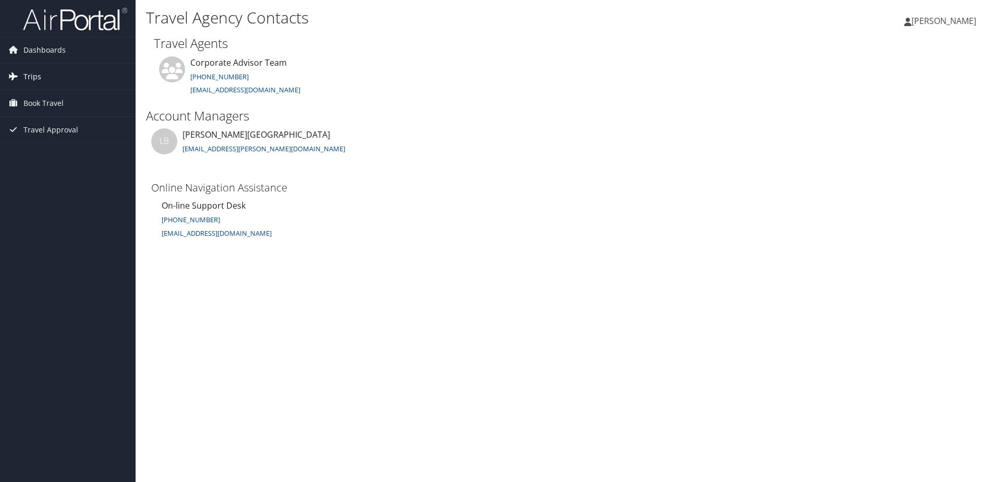
click at [41, 84] on link "Trips" at bounding box center [68, 77] width 136 height 26
drag, startPoint x: 37, startPoint y: 79, endPoint x: 39, endPoint y: 71, distance: 8.5
click at [37, 79] on span "Trips" at bounding box center [32, 77] width 18 height 26
click at [46, 50] on span "Dashboards" at bounding box center [44, 50] width 42 height 26
click at [45, 49] on span "Dashboards" at bounding box center [44, 50] width 42 height 26
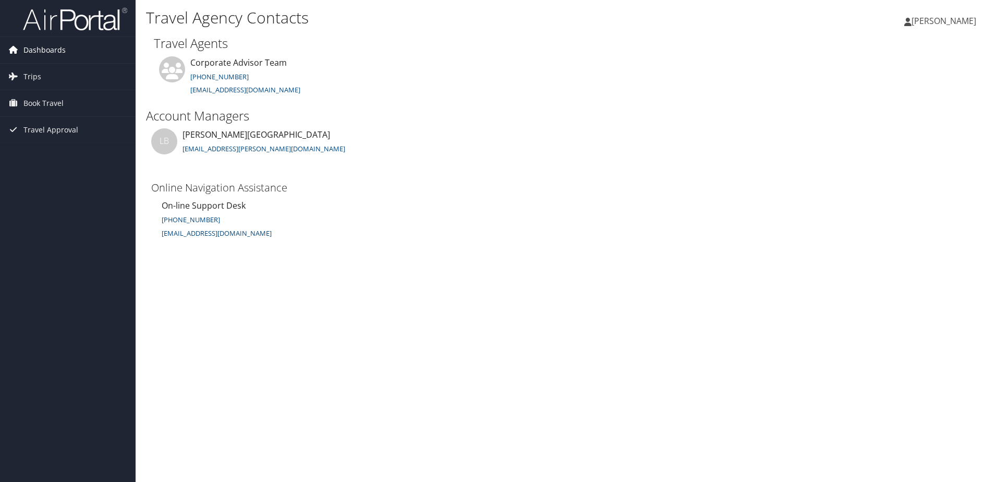
click at [44, 50] on span "Dashboards" at bounding box center [44, 50] width 42 height 26
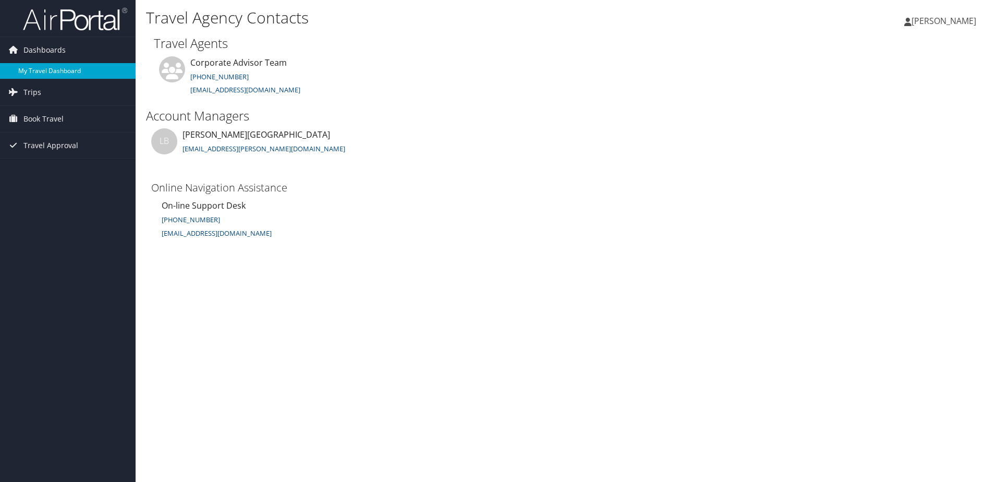
click at [45, 71] on link "My Travel Dashboard" at bounding box center [68, 71] width 136 height 16
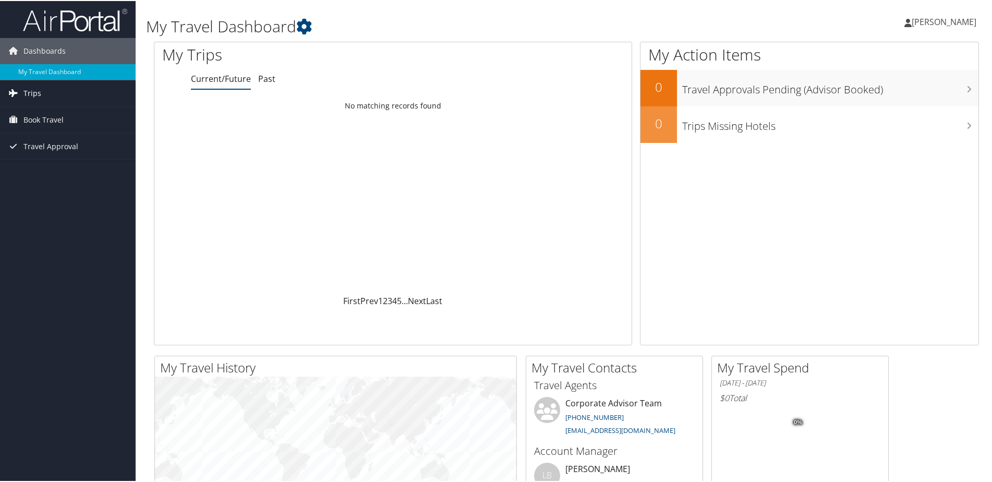
click at [31, 92] on span "Trips" at bounding box center [32, 92] width 18 height 26
click at [42, 74] on link "My Travel Dashboard" at bounding box center [68, 71] width 136 height 16
click at [380, 244] on div "Loading... No matching records found" at bounding box center [392, 194] width 477 height 198
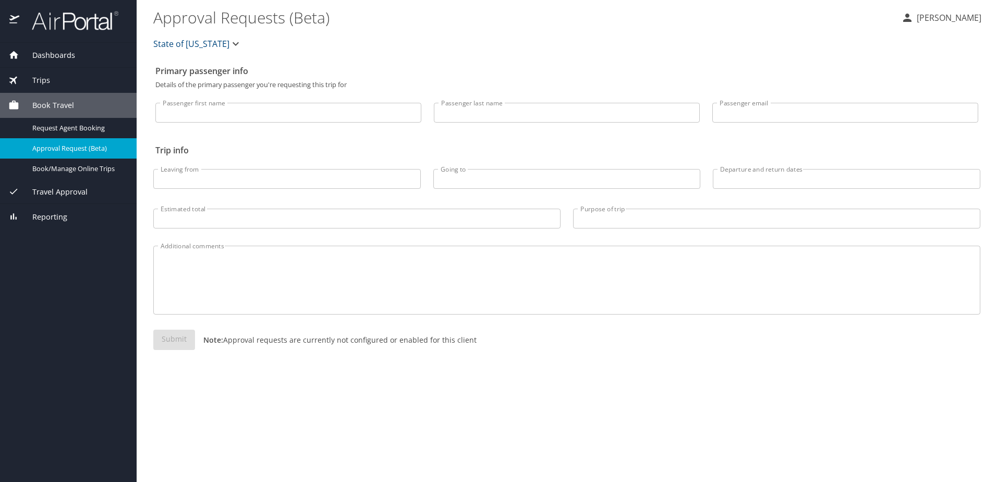
select select "US"
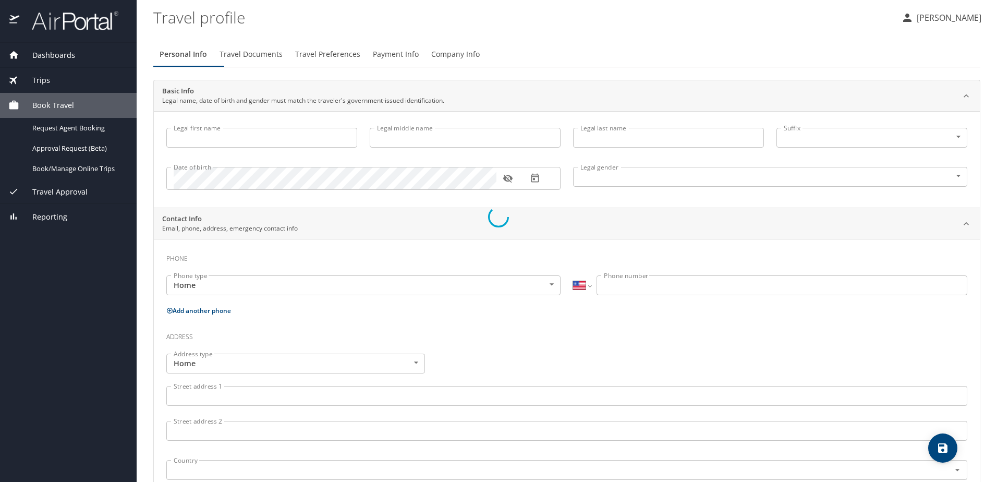
type input "Jina"
type input "Marie"
type input "Huizar"
type input "Female"
type input "Victoria"
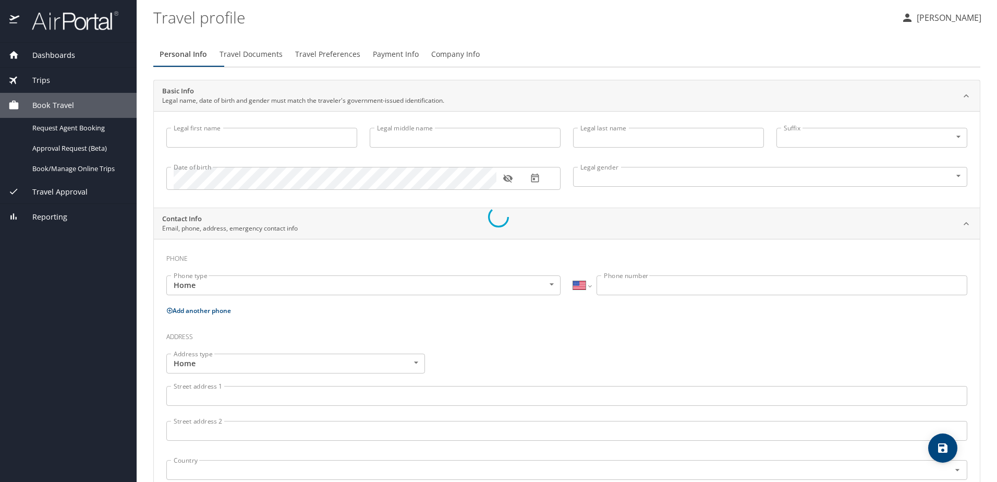
type input "Naves"
type input "[PHONE_NUMBER]"
select select "US"
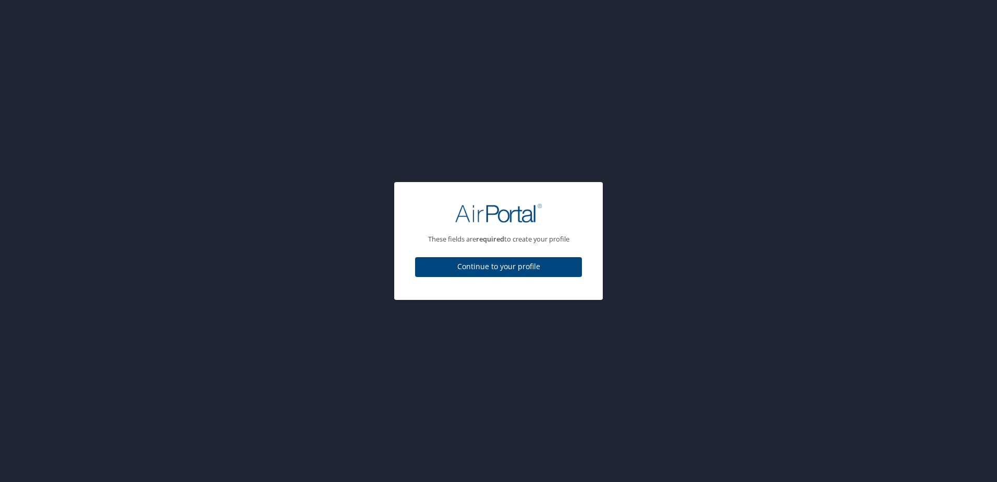
click at [502, 269] on span "Continue to your profile" at bounding box center [498, 266] width 150 height 13
select select "US"
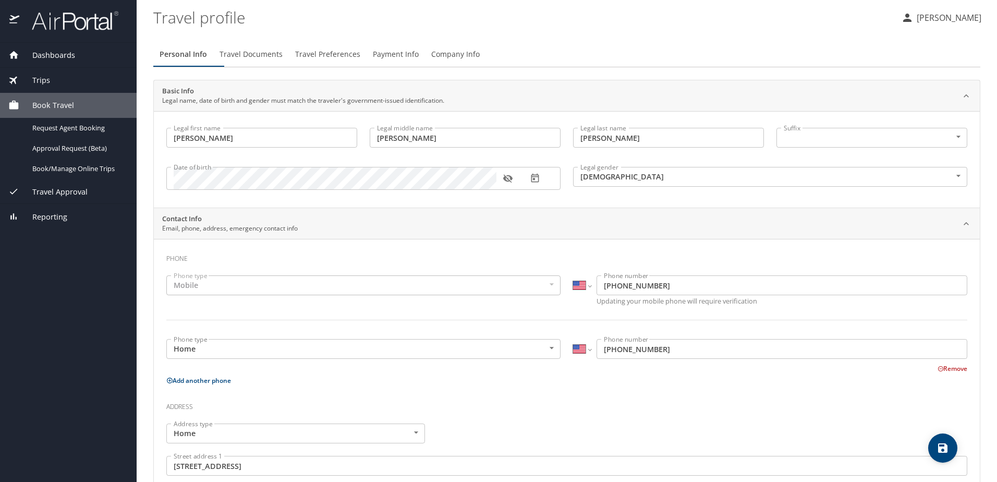
click at [39, 80] on span "Trips" at bounding box center [34, 80] width 31 height 11
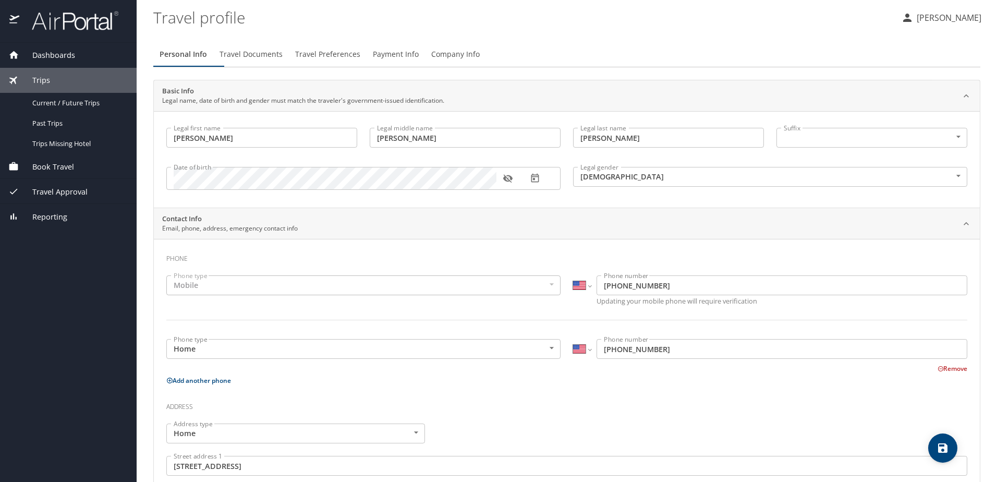
click at [60, 58] on span "Dashboards" at bounding box center [47, 55] width 56 height 11
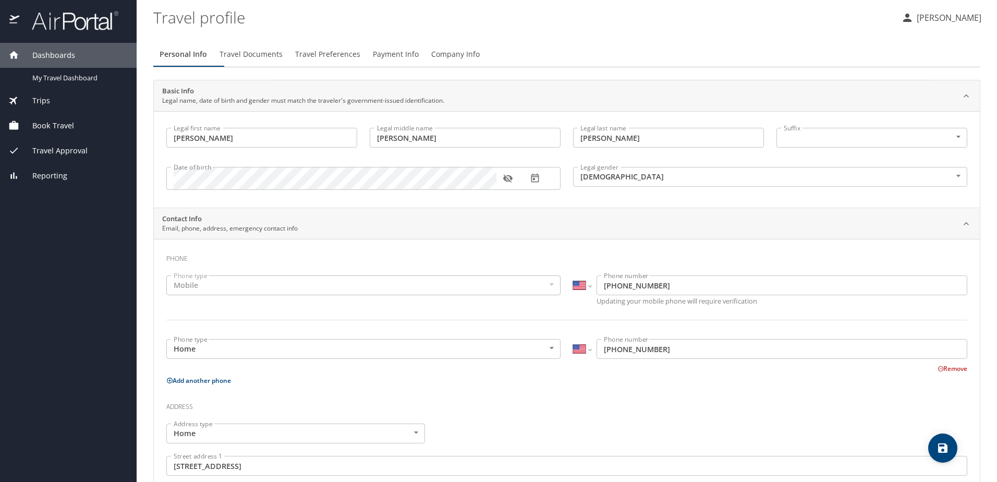
click at [63, 54] on span "Dashboards" at bounding box center [47, 55] width 56 height 11
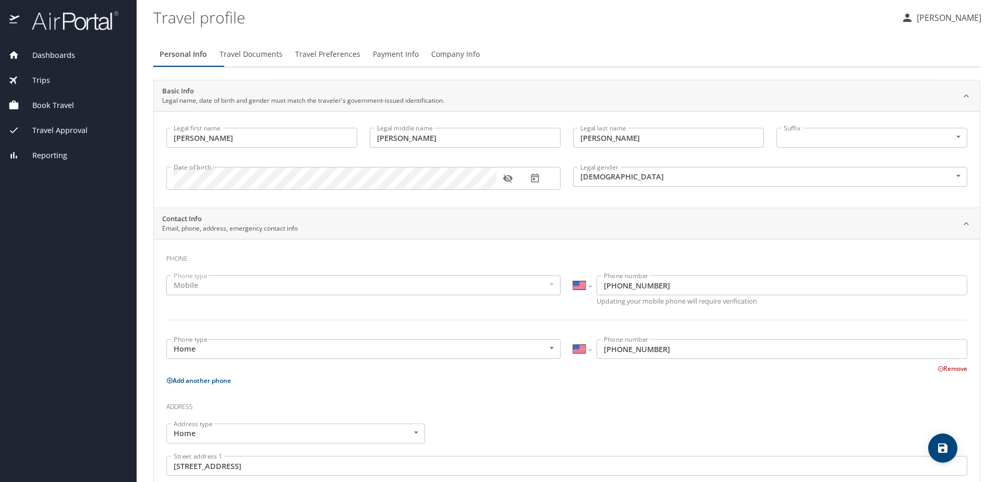
click at [39, 79] on span "Trips" at bounding box center [34, 80] width 31 height 11
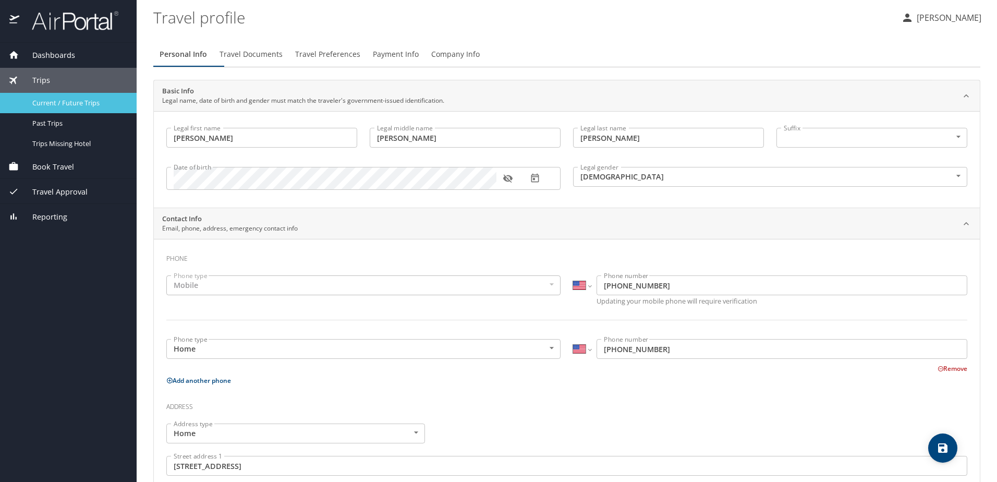
click at [47, 104] on span "Current / Future Trips" at bounding box center [78, 103] width 92 height 10
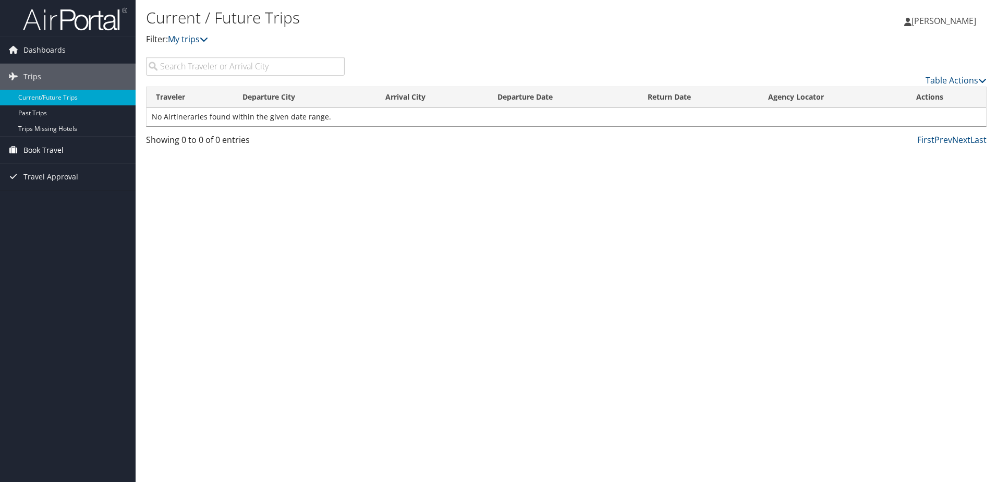
drag, startPoint x: 42, startPoint y: 174, endPoint x: 40, endPoint y: 162, distance: 12.1
click at [41, 174] on span "Travel Approval" at bounding box center [50, 177] width 55 height 26
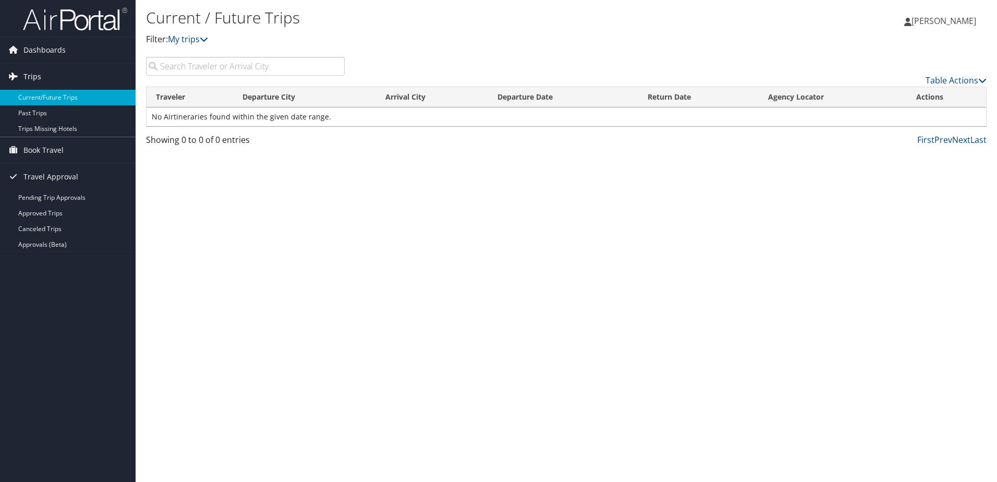
click at [42, 76] on link "Trips" at bounding box center [68, 77] width 136 height 26
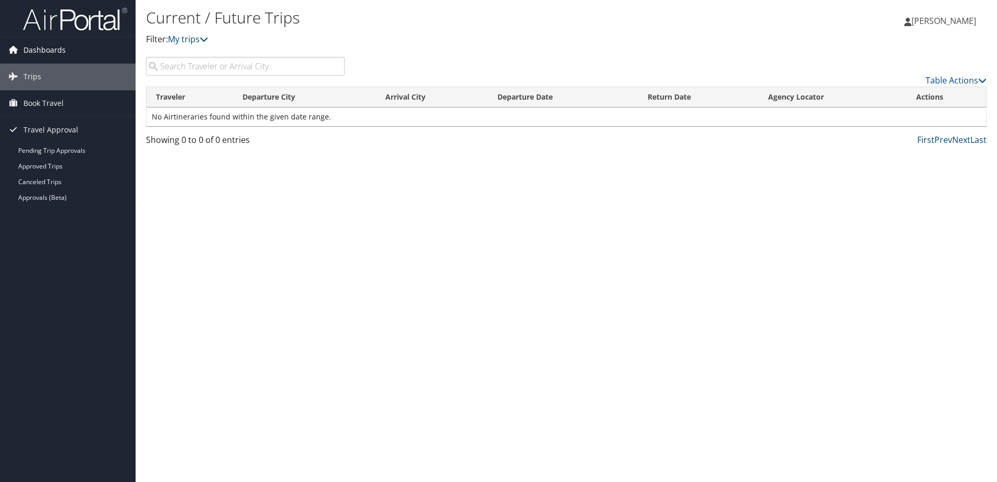
click at [35, 53] on span "Dashboards" at bounding box center [44, 50] width 42 height 26
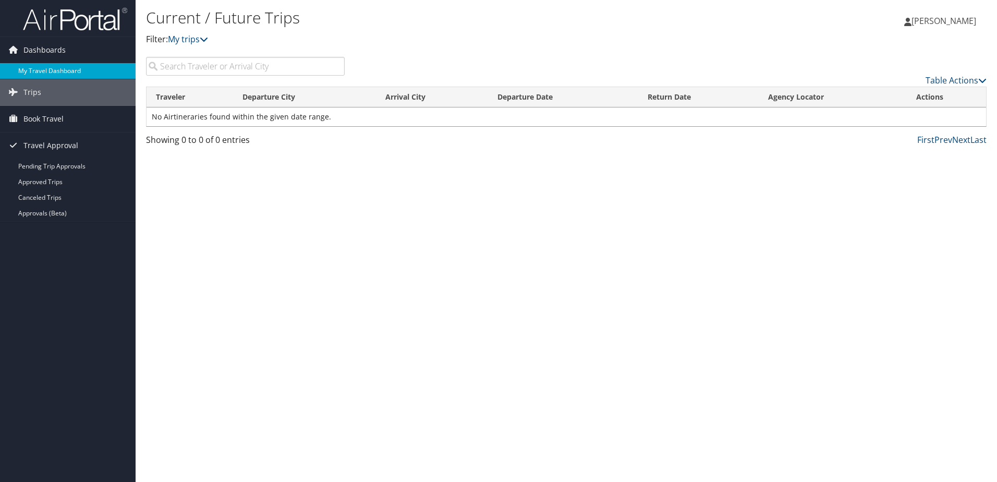
click at [38, 70] on link "My Travel Dashboard" at bounding box center [68, 71] width 136 height 16
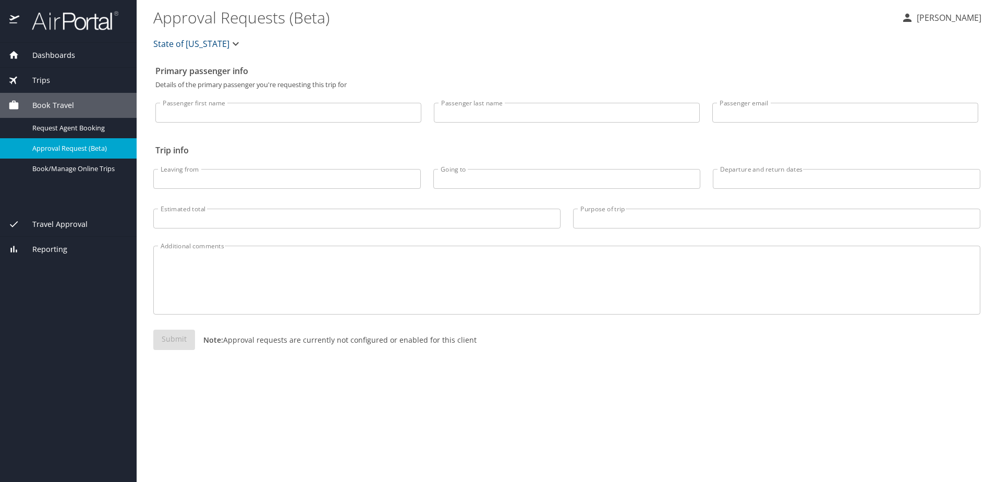
select select "US"
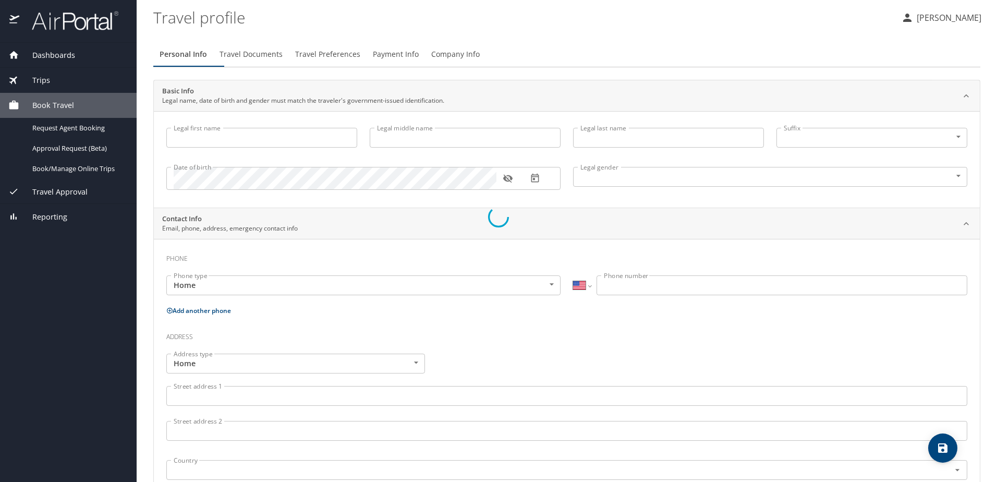
type input "Jina"
type input "[PERSON_NAME]"
type input "Female"
type input "Victoria"
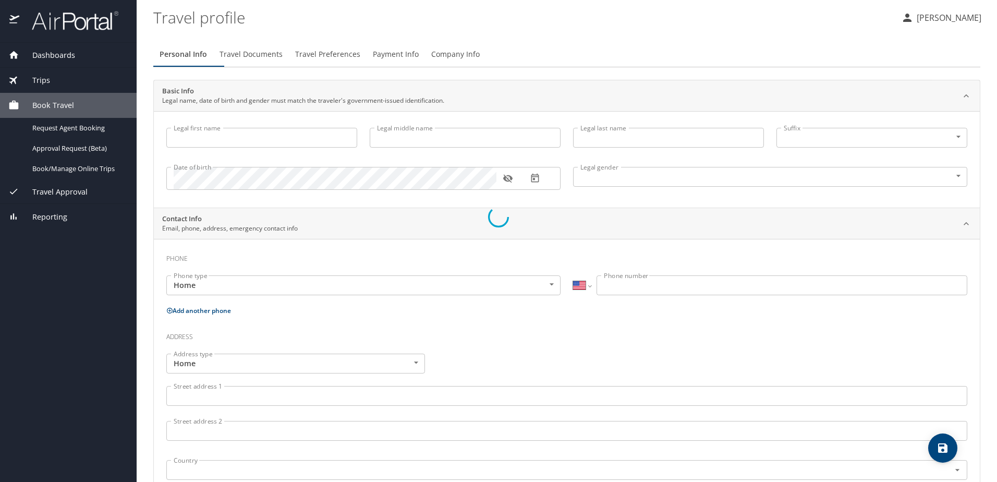
type input "Naves"
type input "(303) 385-3800"
select select "US"
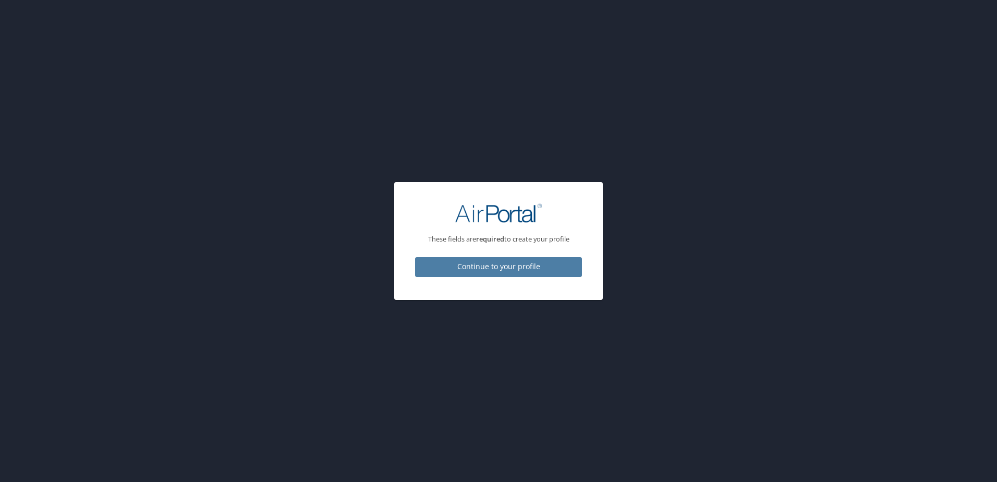
click at [513, 273] on span "Continue to your profile" at bounding box center [498, 266] width 150 height 13
select select "US"
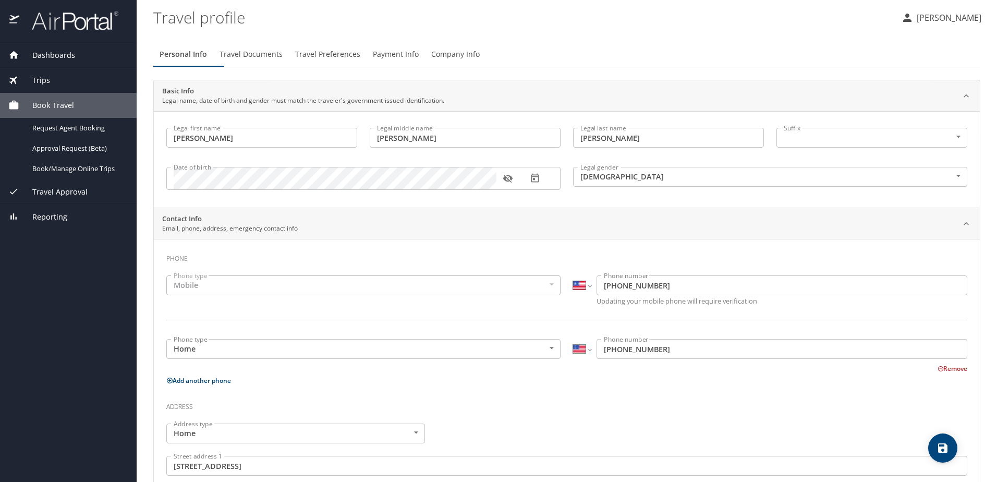
click at [50, 76] on span "Trips" at bounding box center [34, 80] width 31 height 11
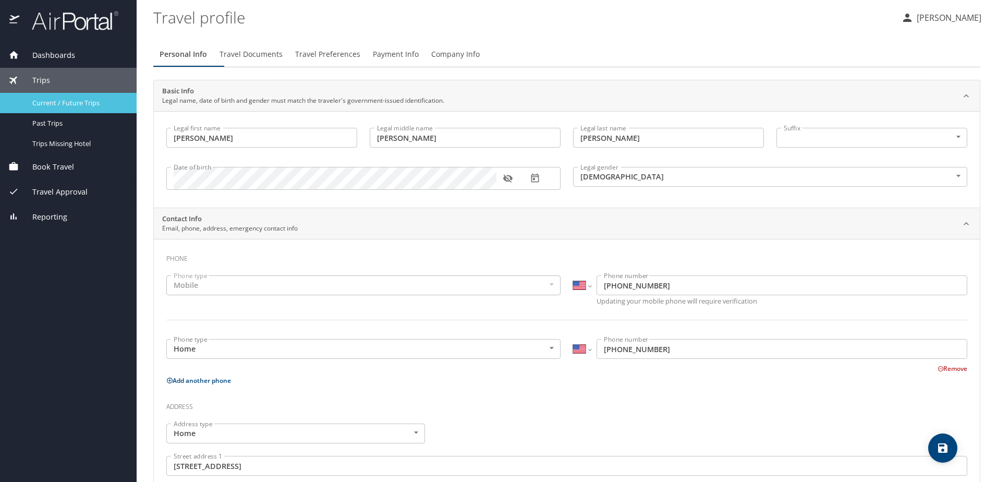
click at [58, 103] on span "Current / Future Trips" at bounding box center [78, 103] width 92 height 10
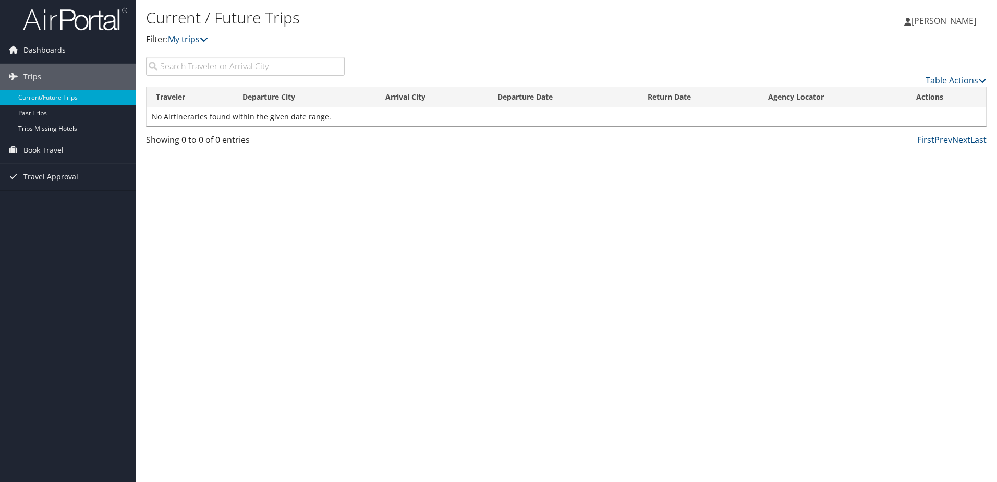
click at [302, 76] on input "search" at bounding box center [245, 66] width 199 height 19
click at [31, 112] on link "Past Trips" at bounding box center [68, 113] width 136 height 16
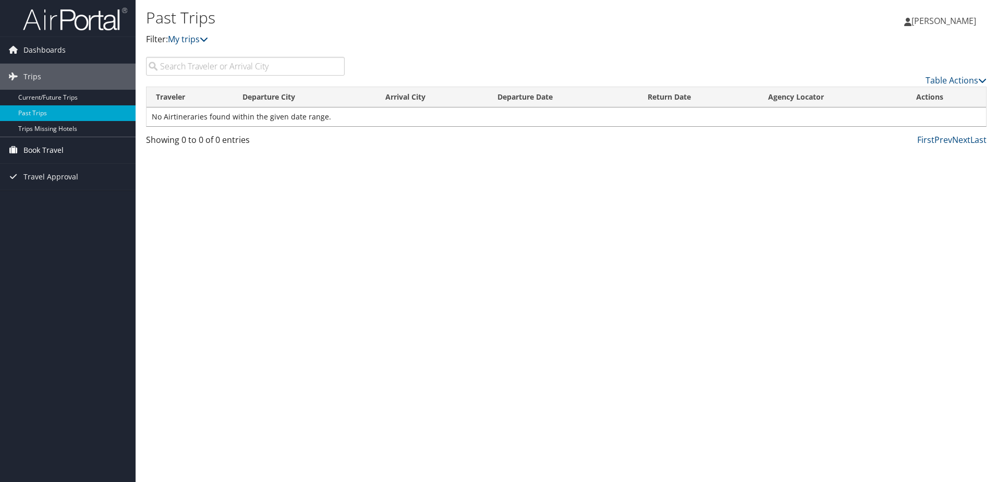
drag, startPoint x: 42, startPoint y: 178, endPoint x: 38, endPoint y: 159, distance: 19.7
click at [41, 178] on span "Travel Approval" at bounding box center [50, 177] width 55 height 26
click at [37, 51] on span "Dashboards" at bounding box center [44, 50] width 42 height 26
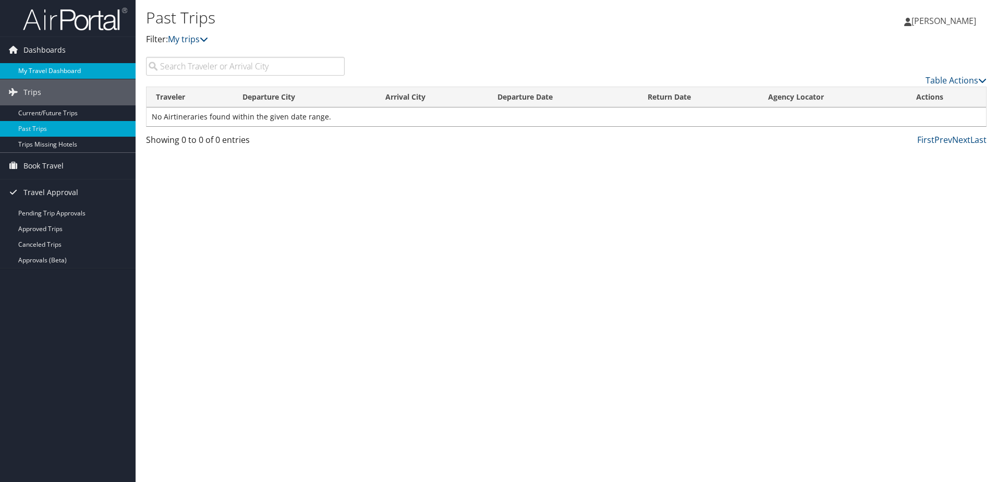
click at [39, 69] on link "My Travel Dashboard" at bounding box center [68, 71] width 136 height 16
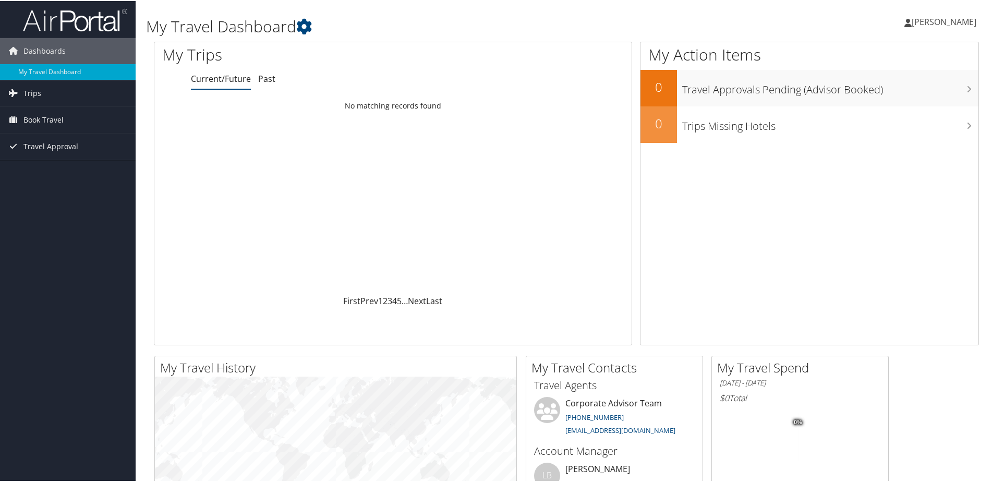
click at [943, 23] on span "[PERSON_NAME]" at bounding box center [944, 20] width 65 height 11
click at [897, 179] on link "Sign Out" at bounding box center [916, 170] width 116 height 18
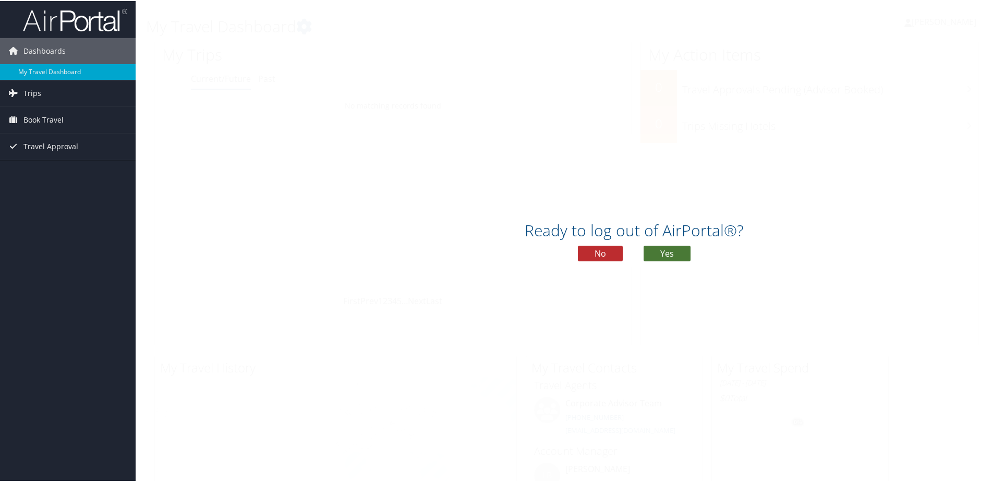
click at [663, 259] on button "Yes" at bounding box center [666, 253] width 47 height 16
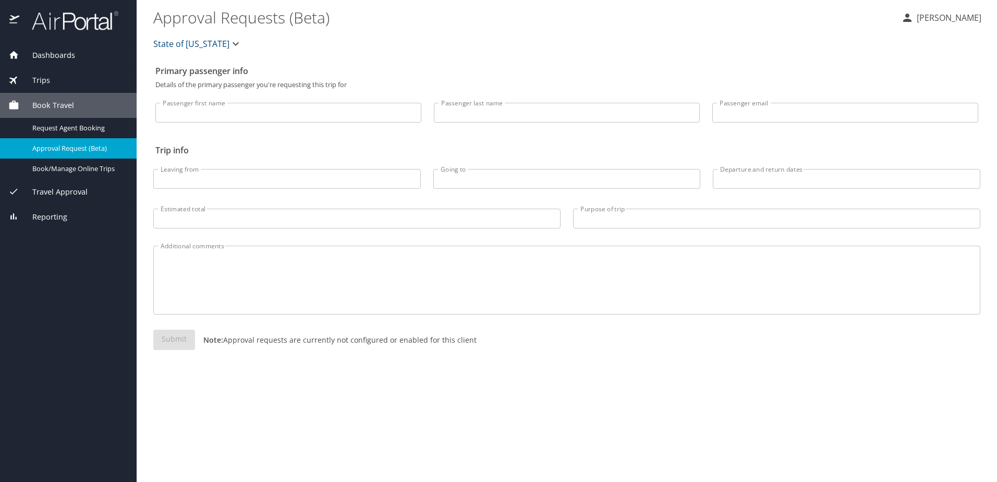
select select "US"
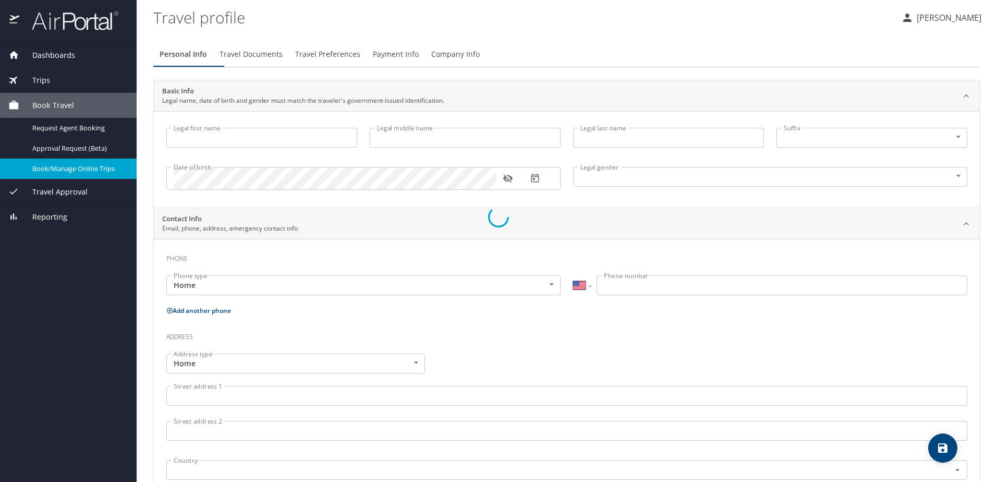
type input "[PERSON_NAME]"
type input "[DEMOGRAPHIC_DATA]"
type input "Victoria"
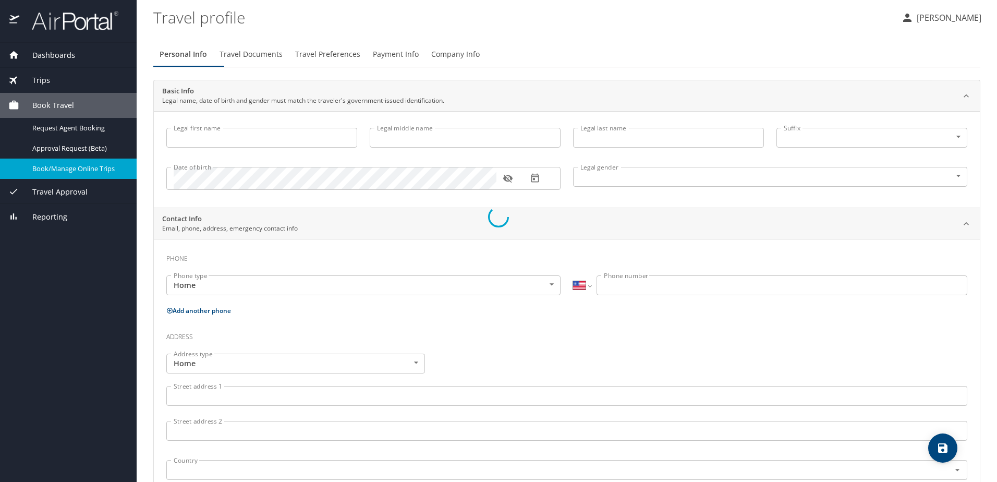
type input "Naves"
type input "[PHONE_NUMBER]"
select select "US"
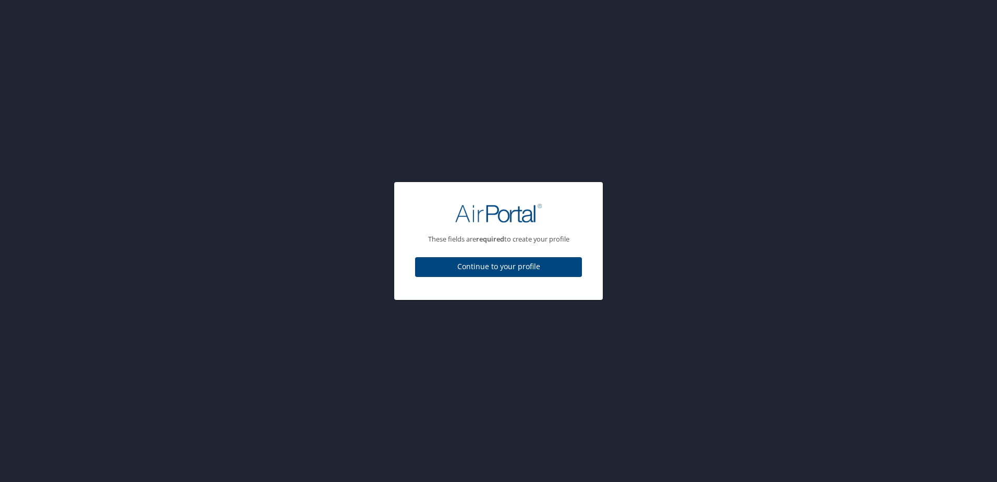
click at [476, 273] on span "Continue to your profile" at bounding box center [498, 266] width 150 height 13
select select "US"
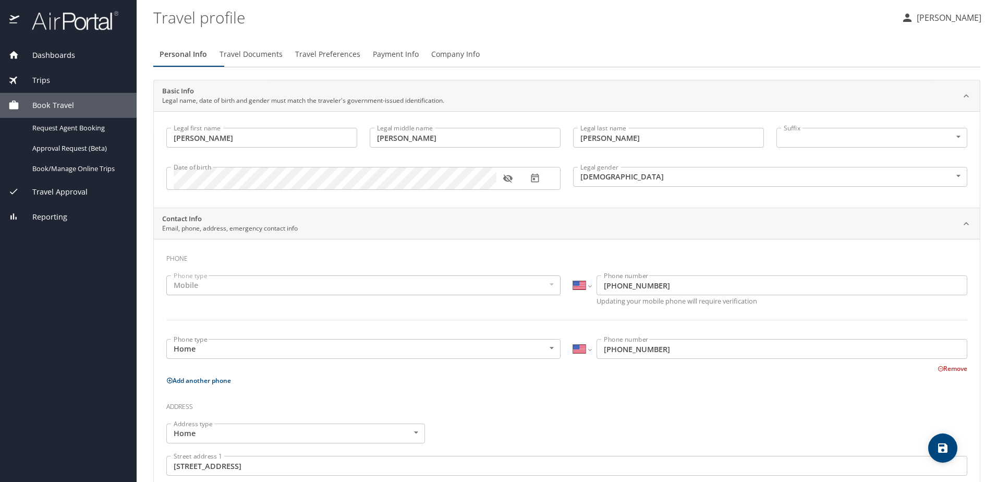
click at [47, 78] on span "Trips" at bounding box center [34, 80] width 31 height 11
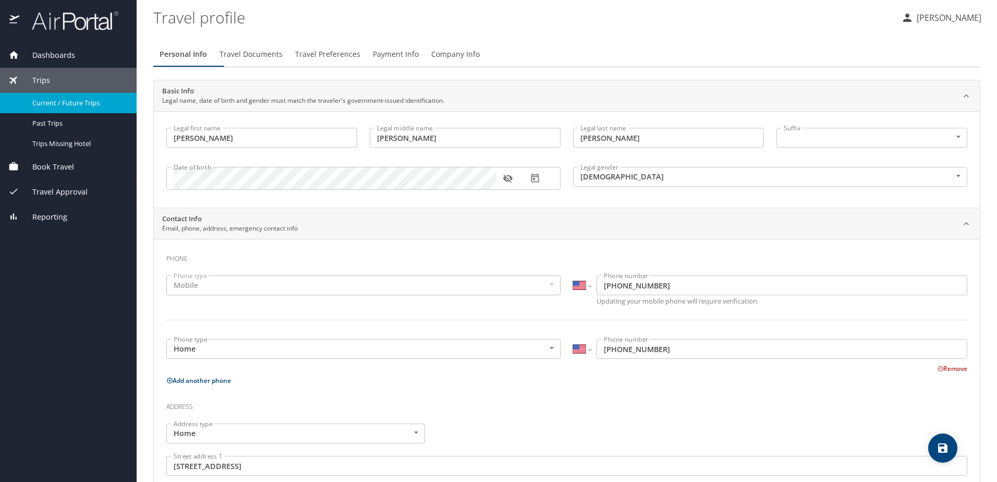
click at [51, 103] on span "Current / Future Trips" at bounding box center [78, 103] width 92 height 10
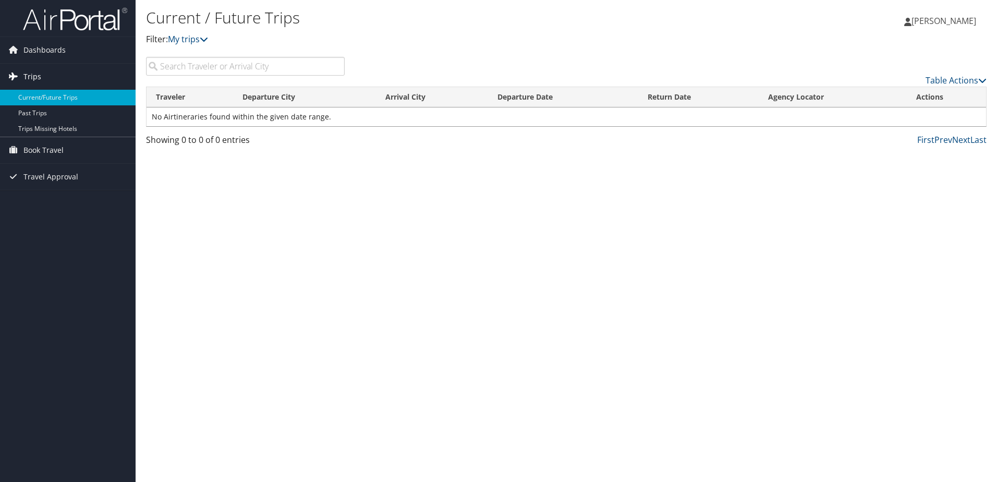
click at [46, 78] on link "Trips" at bounding box center [68, 77] width 136 height 26
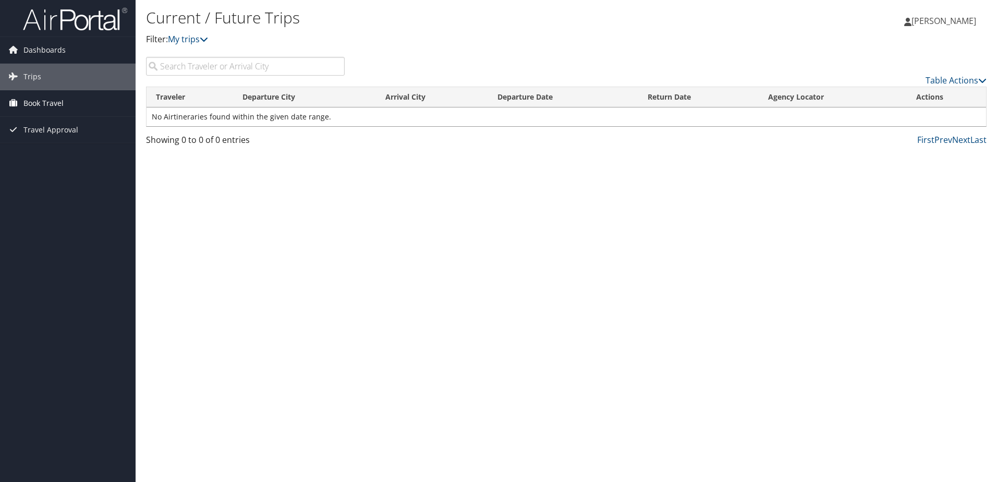
click at [48, 102] on span "Book Travel" at bounding box center [43, 103] width 40 height 26
click at [45, 54] on span "Dashboards" at bounding box center [44, 50] width 42 height 26
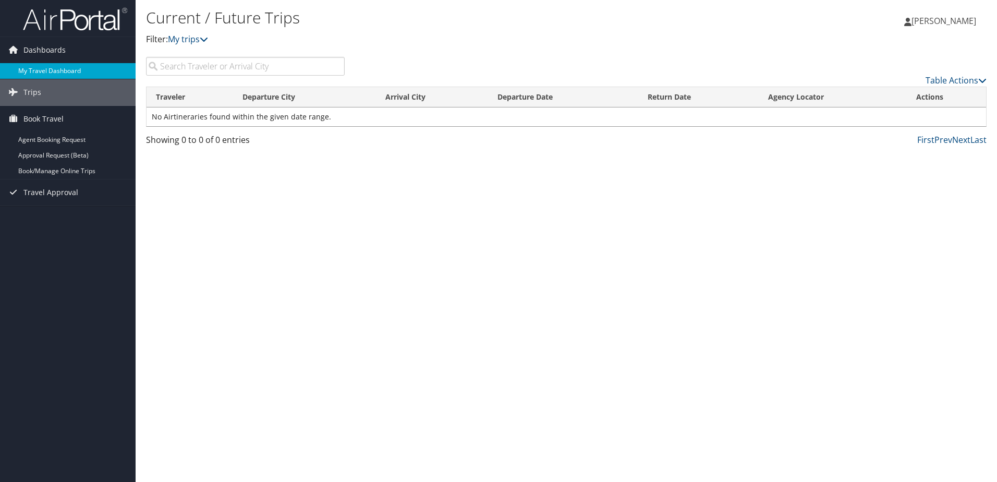
click at [35, 72] on link "My Travel Dashboard" at bounding box center [68, 71] width 136 height 16
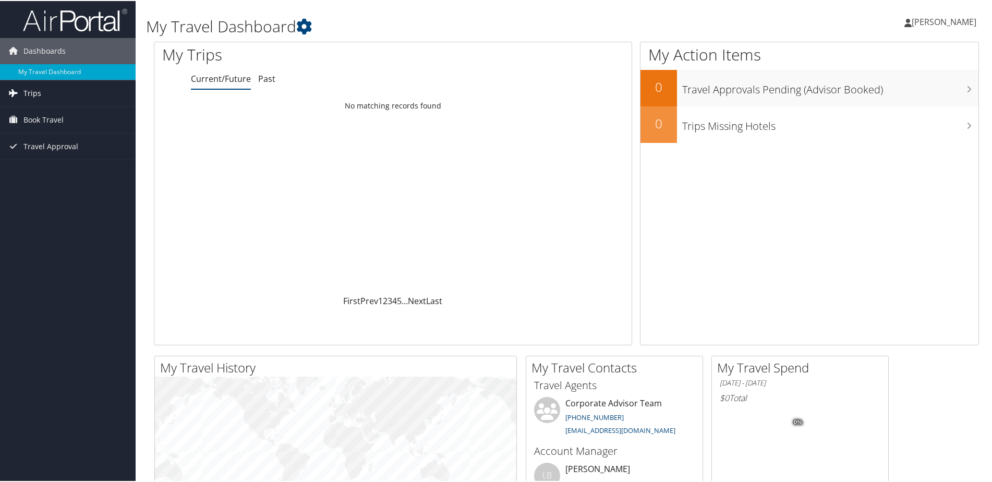
click at [33, 94] on span "Trips" at bounding box center [32, 92] width 18 height 26
click at [34, 92] on span "Trips" at bounding box center [32, 92] width 18 height 26
click at [46, 167] on span "Book Travel" at bounding box center [43, 166] width 40 height 26
click at [35, 91] on span "Trips" at bounding box center [32, 92] width 18 height 26
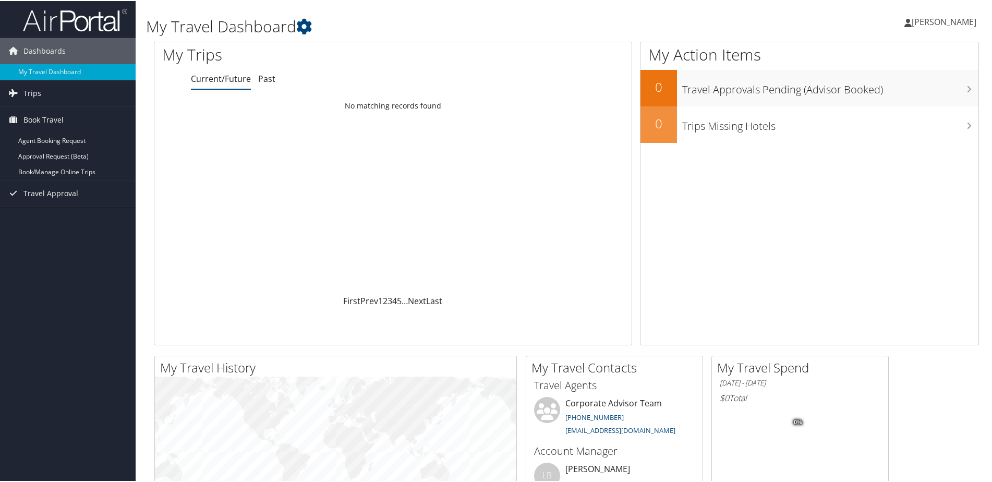
click at [908, 25] on icon at bounding box center [907, 22] width 7 height 8
click at [881, 64] on link "My Settings" at bounding box center [916, 57] width 116 height 18
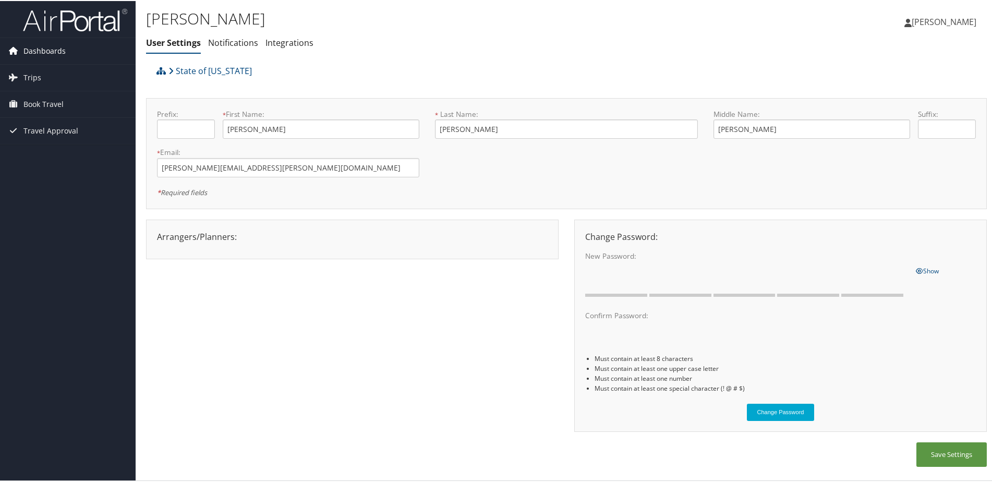
click at [39, 48] on span "Dashboards" at bounding box center [44, 50] width 42 height 26
click at [43, 69] on link "My Travel Dashboard" at bounding box center [68, 71] width 136 height 16
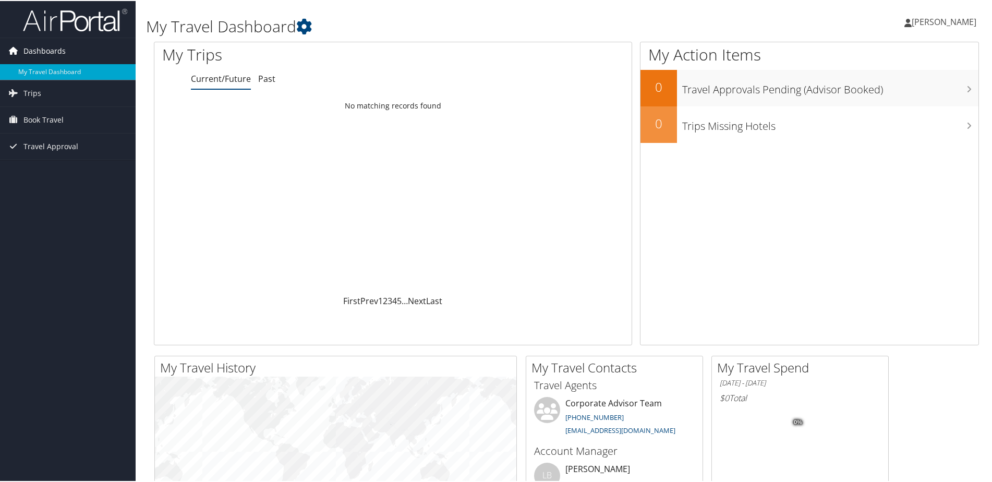
click at [33, 48] on span "Dashboards" at bounding box center [44, 50] width 42 height 26
click at [35, 49] on span "Dashboards" at bounding box center [44, 50] width 42 height 26
click at [40, 67] on link "My Travel Dashboard" at bounding box center [68, 71] width 136 height 16
